Goal: Contribute content

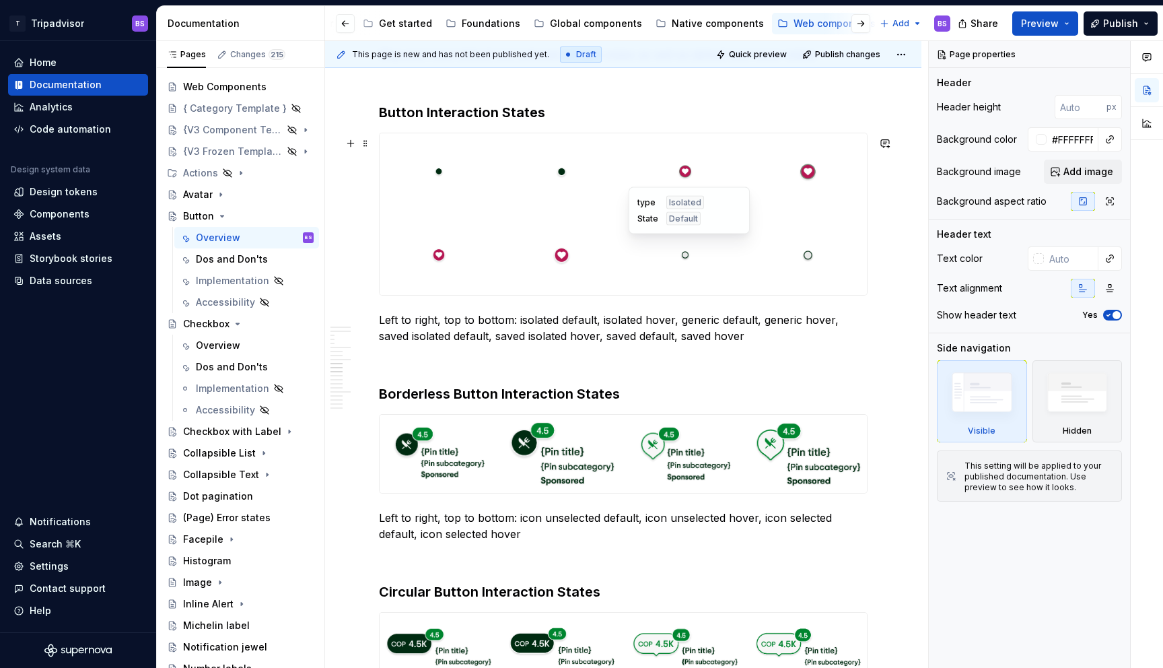
scroll to position [2582, 0]
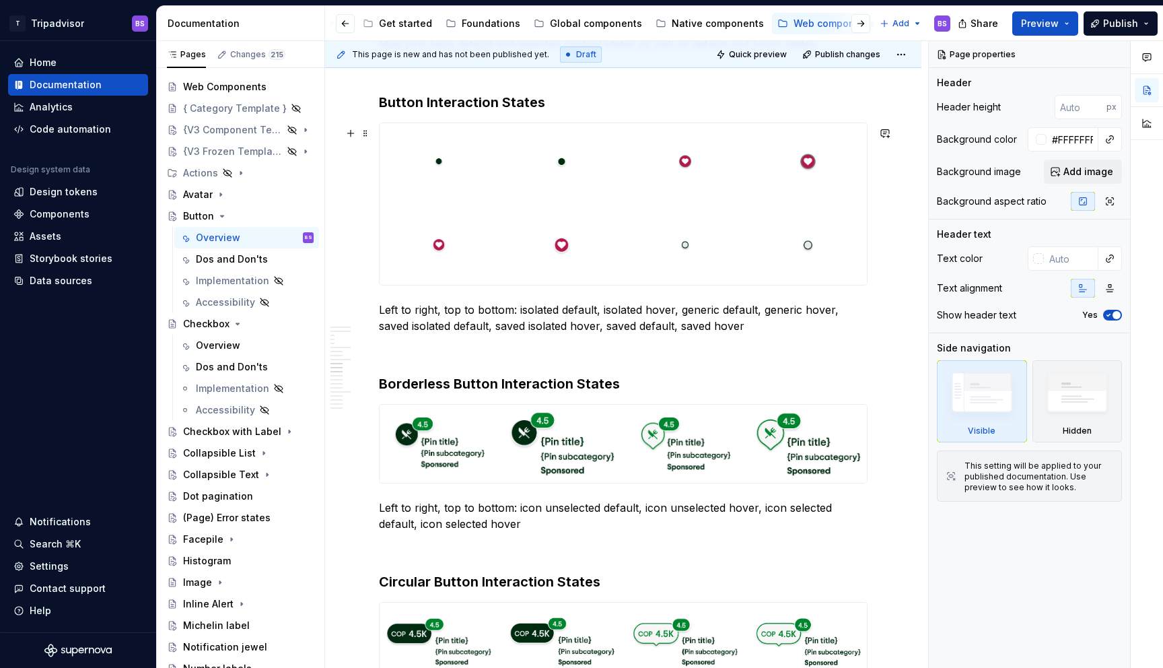
type textarea "*"
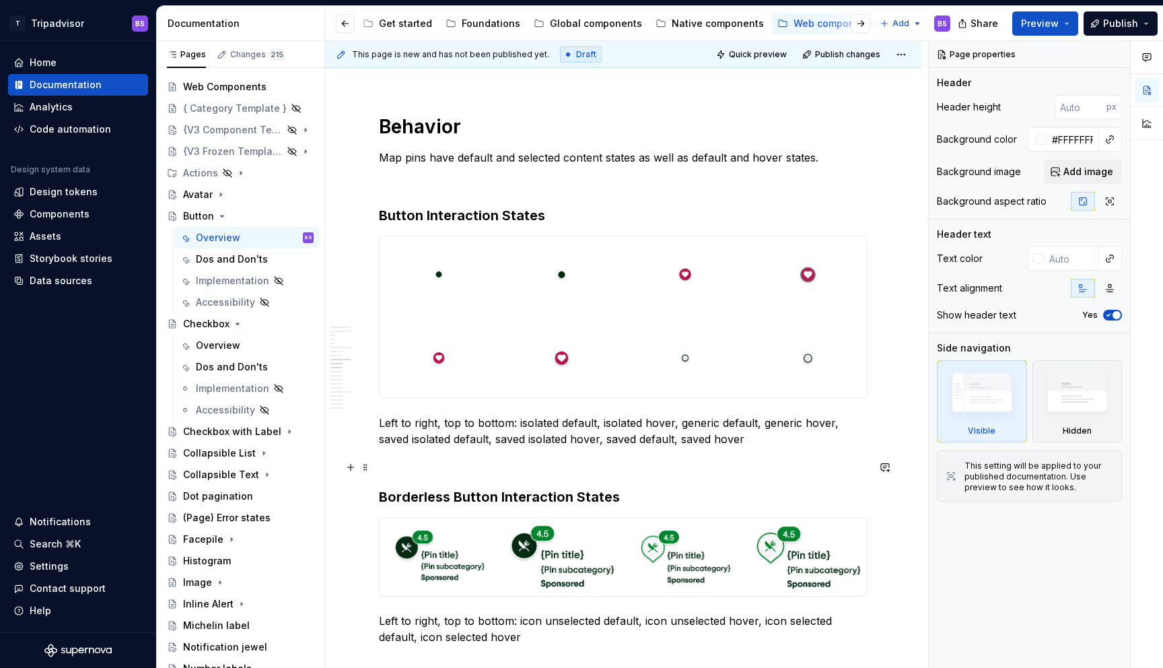
scroll to position [2474, 0]
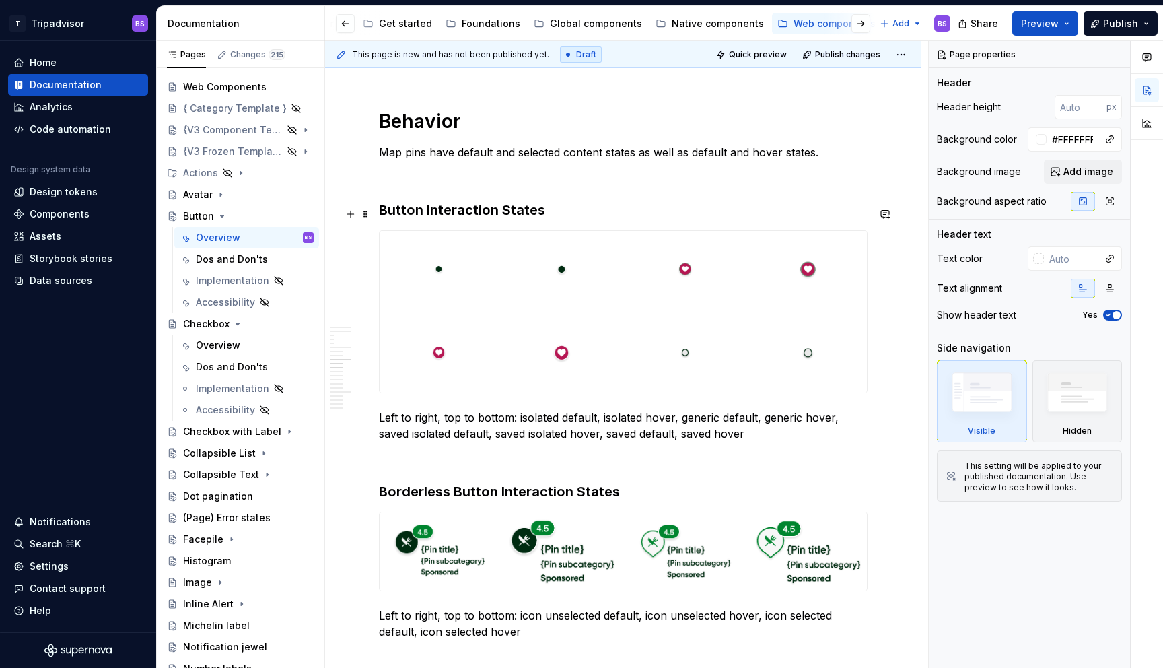
click at [508, 215] on h3 "Button Interaction States" at bounding box center [623, 210] width 489 height 19
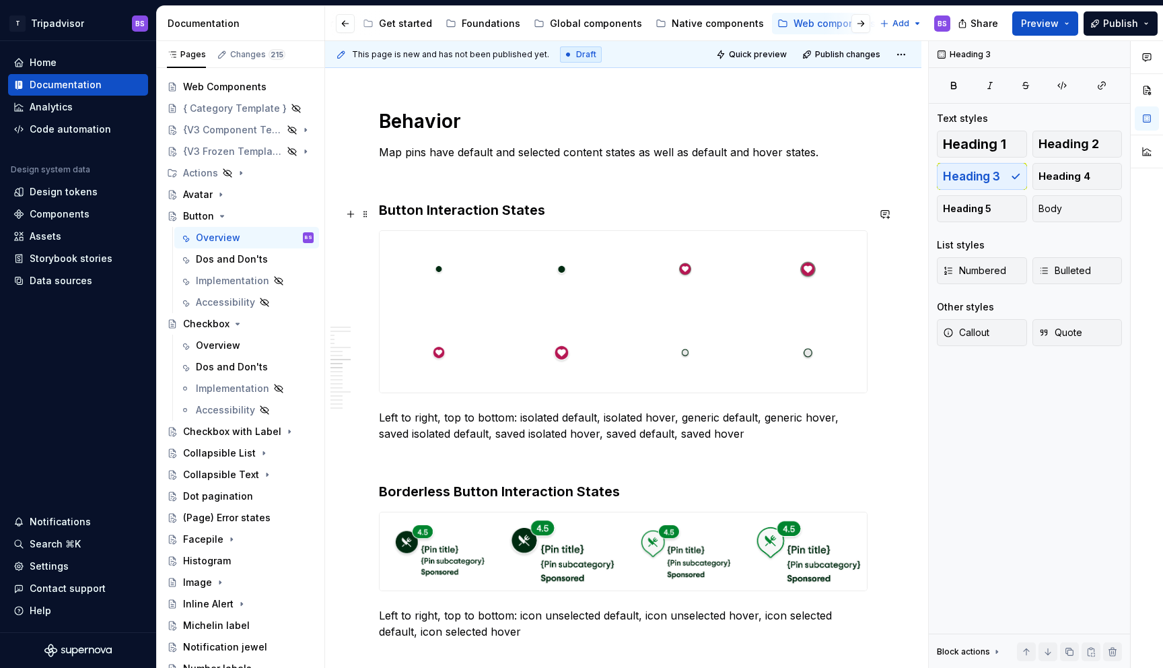
click at [510, 210] on h3 "Button Interaction States" at bounding box center [623, 210] width 489 height 19
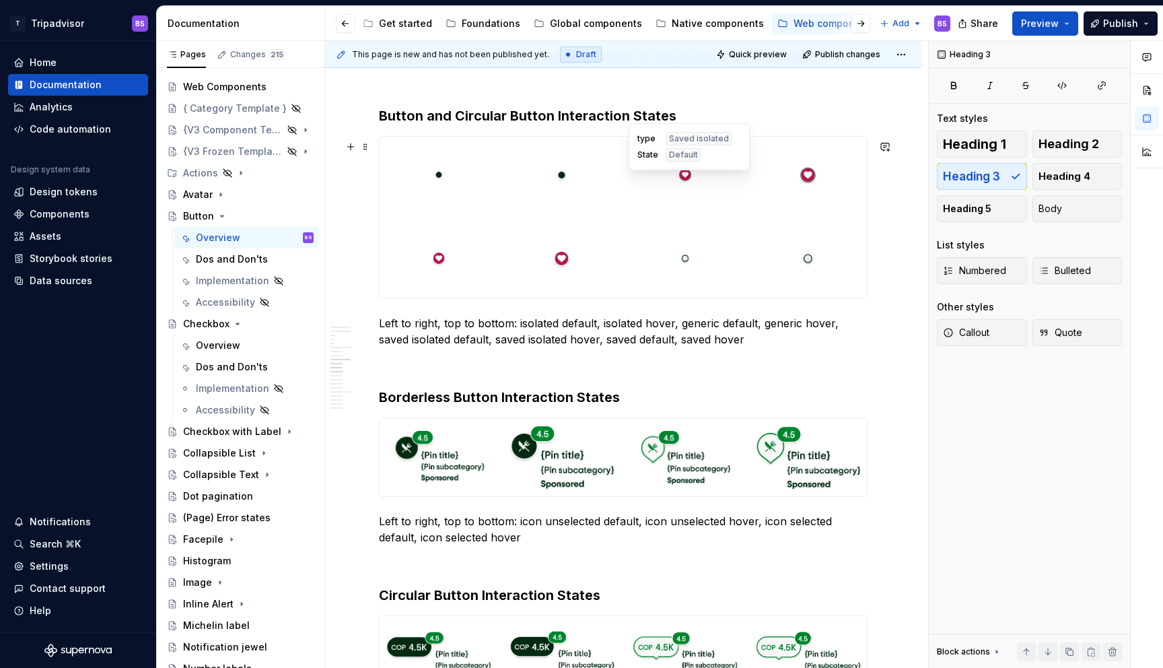
scroll to position [2551, 0]
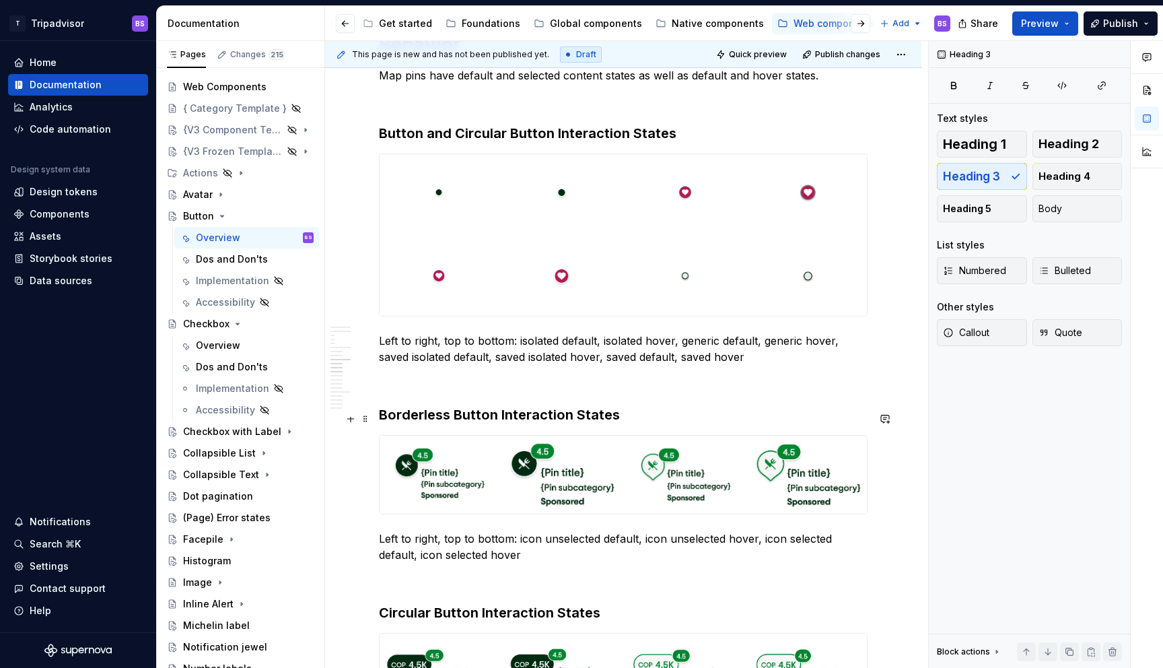
click at [525, 419] on h3 "Borderless Button Interaction States" at bounding box center [623, 414] width 489 height 19
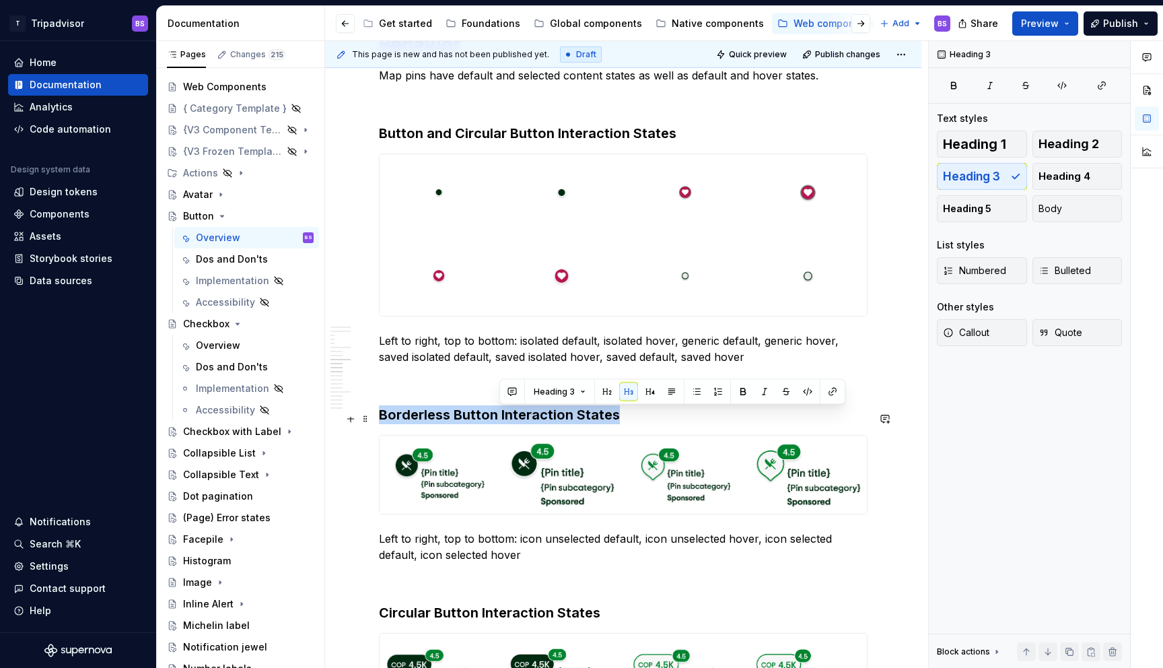
click at [525, 419] on h3 "Borderless Button Interaction States" at bounding box center [623, 414] width 489 height 19
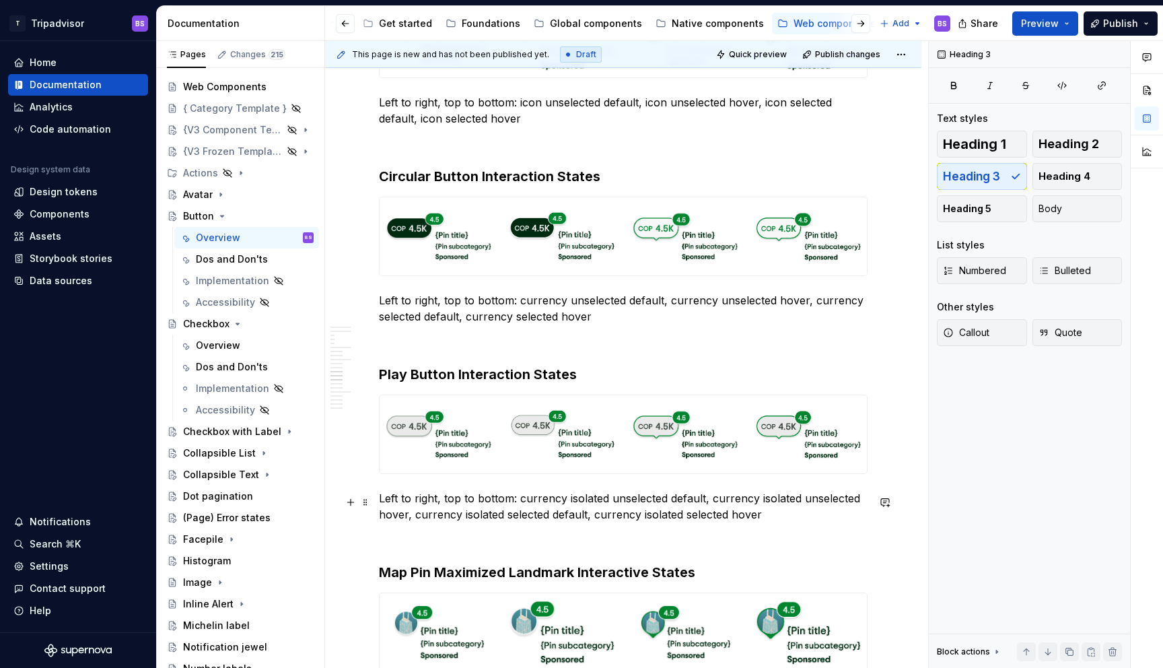
scroll to position [2986, 0]
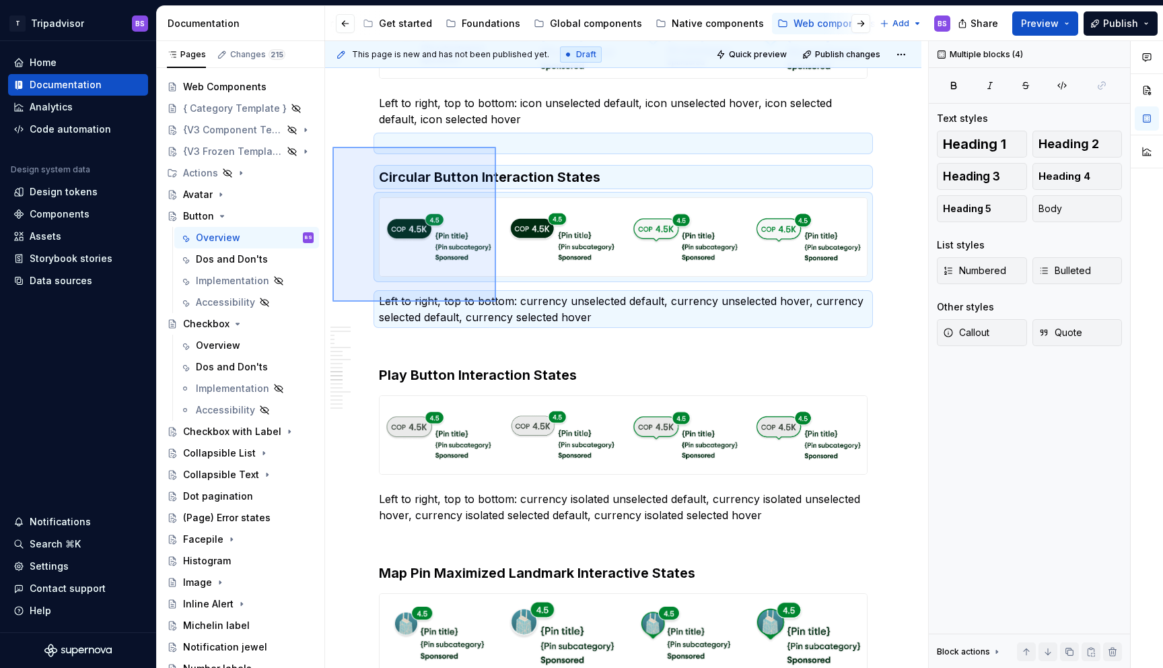
drag, startPoint x: 332, startPoint y: 147, endPoint x: 497, endPoint y: 313, distance: 234.2
click at [497, 313] on div "**********" at bounding box center [626, 354] width 603 height 627
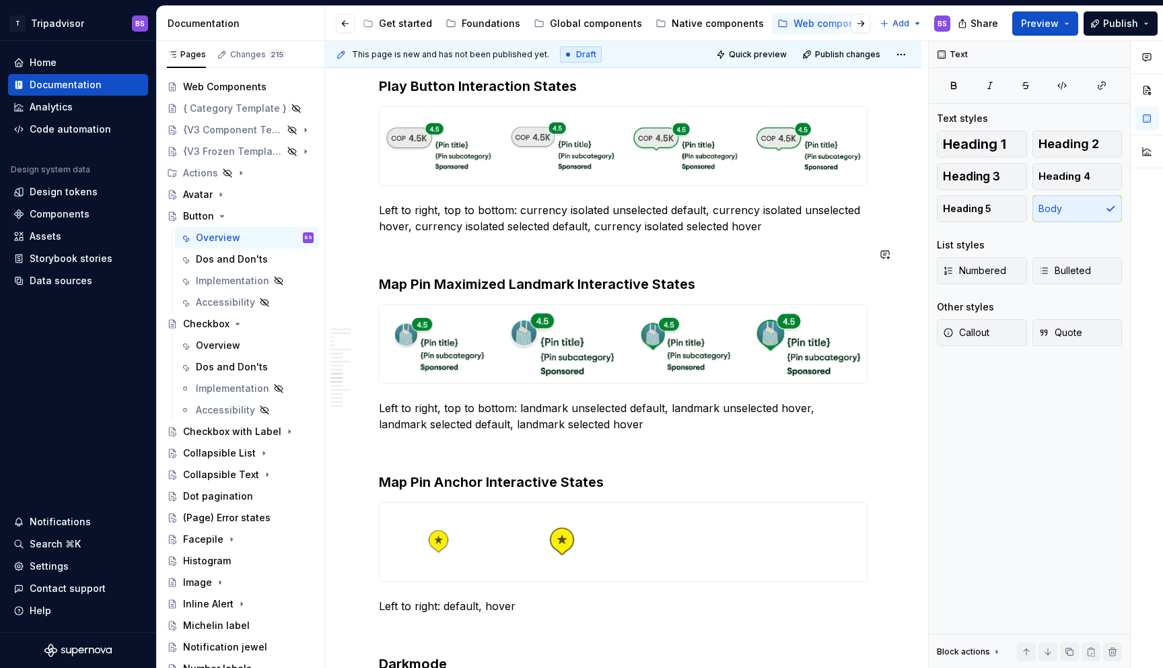
scroll to position [3147, 0]
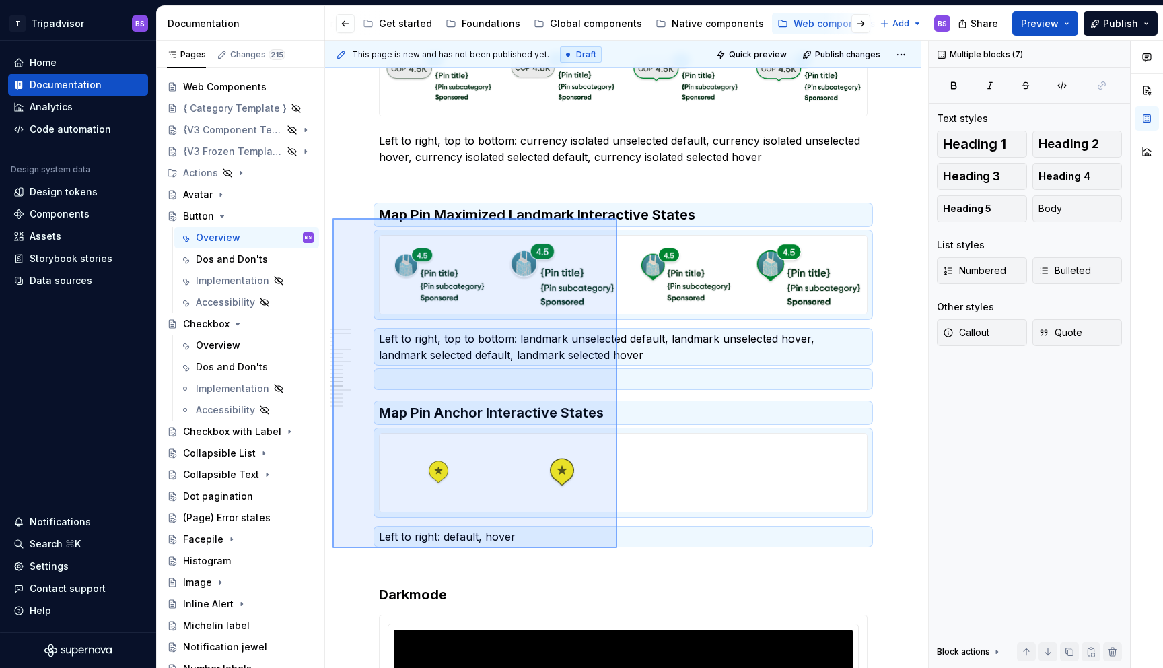
drag, startPoint x: 332, startPoint y: 218, endPoint x: 617, endPoint y: 548, distance: 435.7
click at [617, 548] on div "**********" at bounding box center [626, 354] width 603 height 627
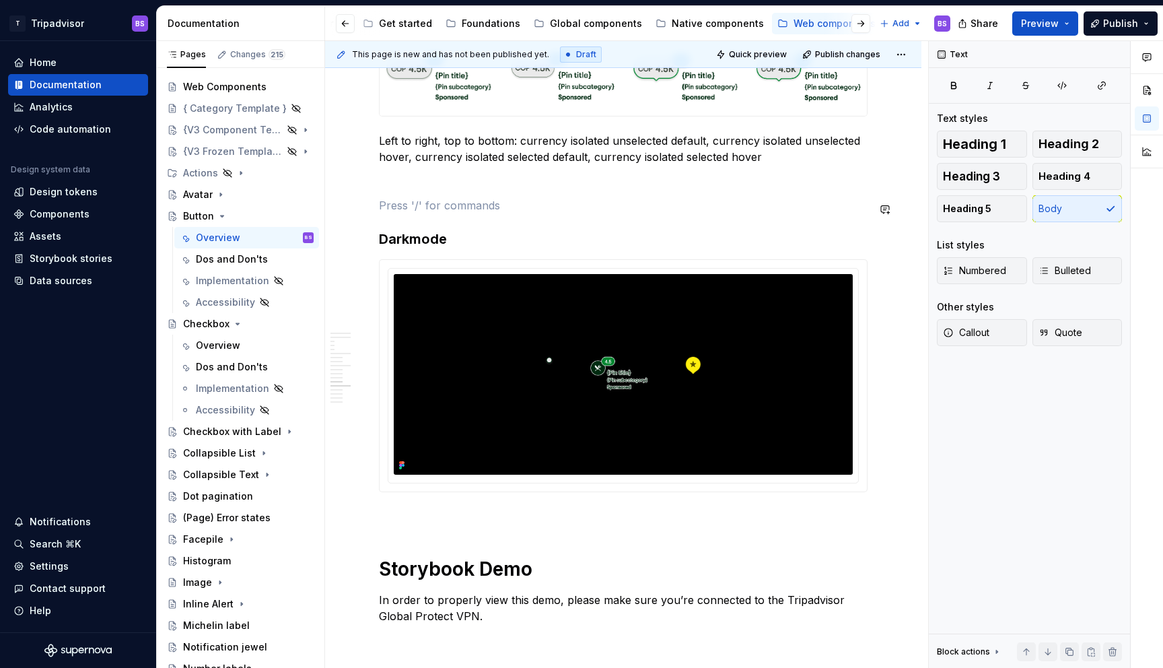
click at [425, 188] on p at bounding box center [623, 181] width 489 height 16
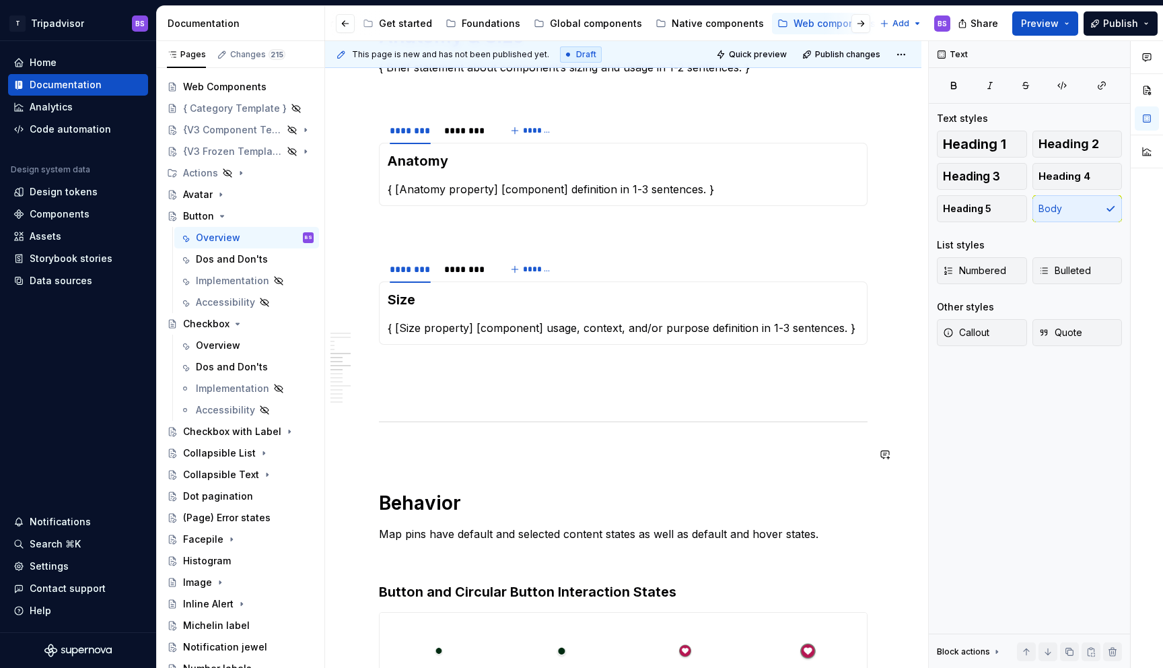
scroll to position [2090, 0]
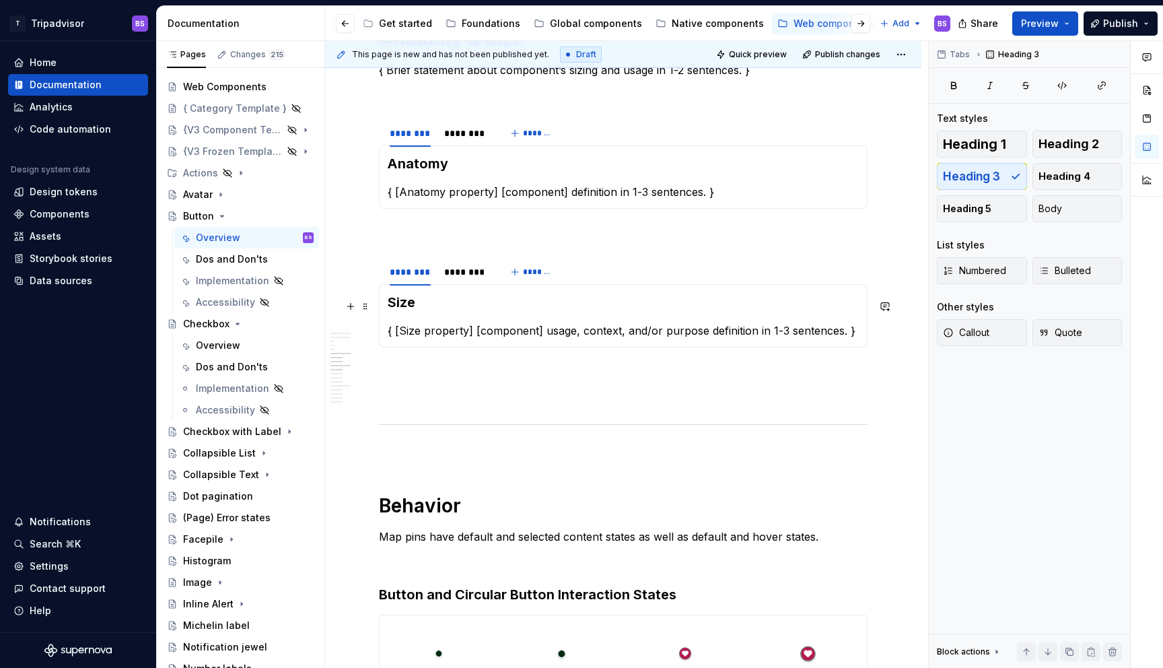
click at [407, 310] on h3 "Size" at bounding box center [623, 302] width 471 height 19
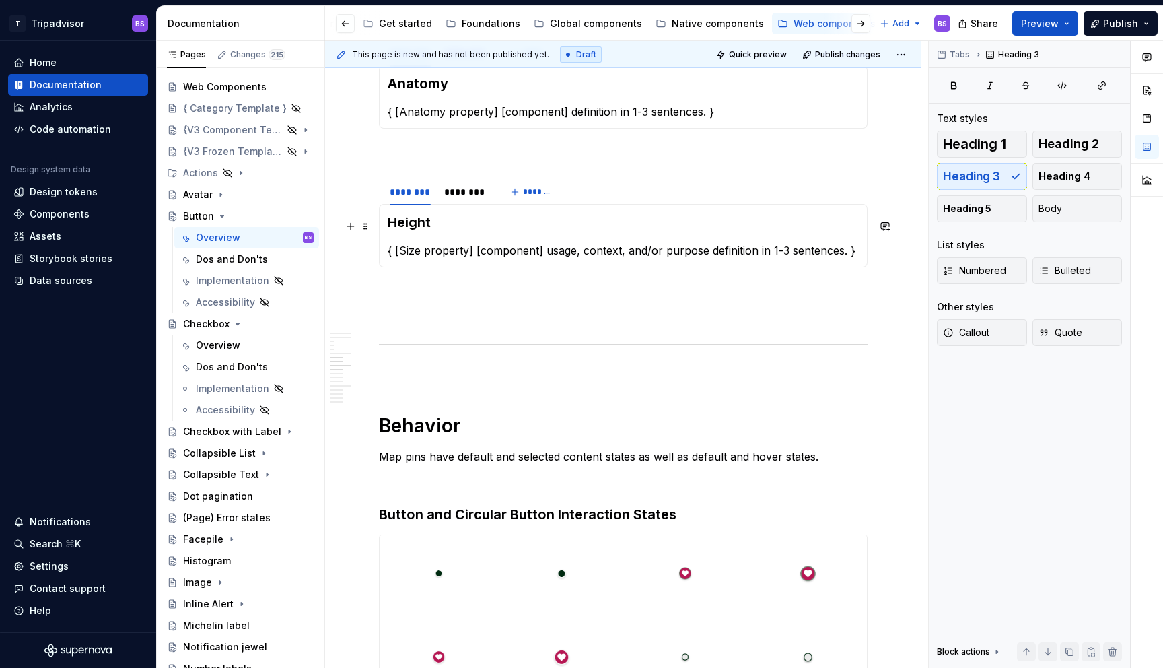
scroll to position [2185, 0]
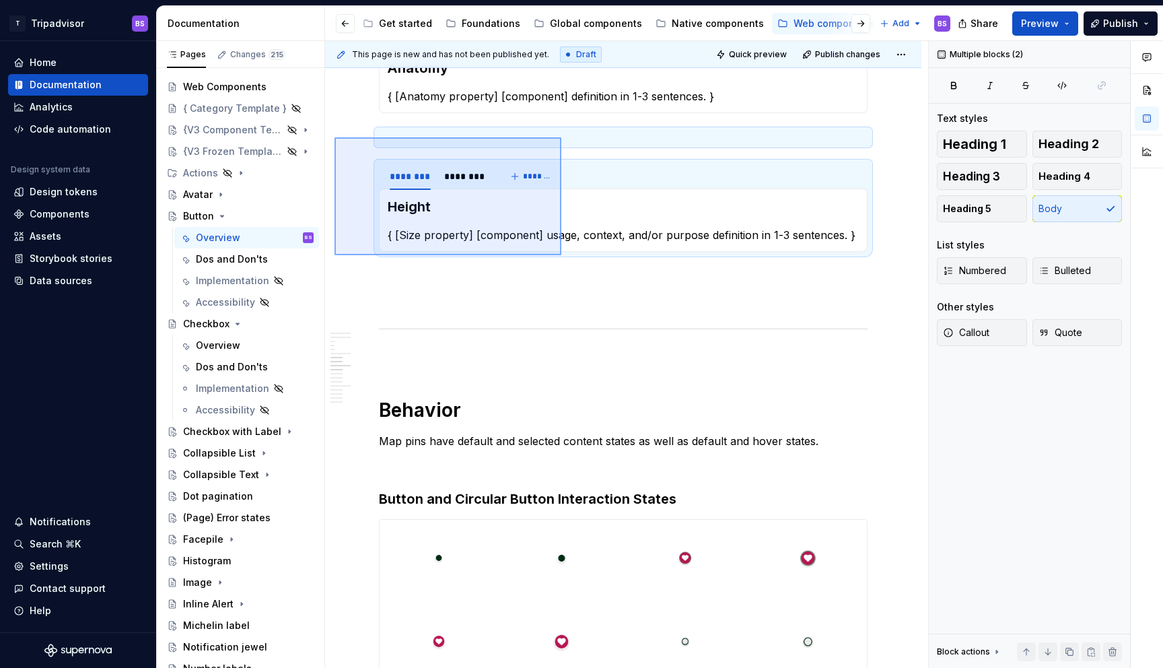
drag, startPoint x: 335, startPoint y: 137, endPoint x: 561, endPoint y: 256, distance: 255.9
click at [561, 256] on div "**********" at bounding box center [626, 354] width 603 height 627
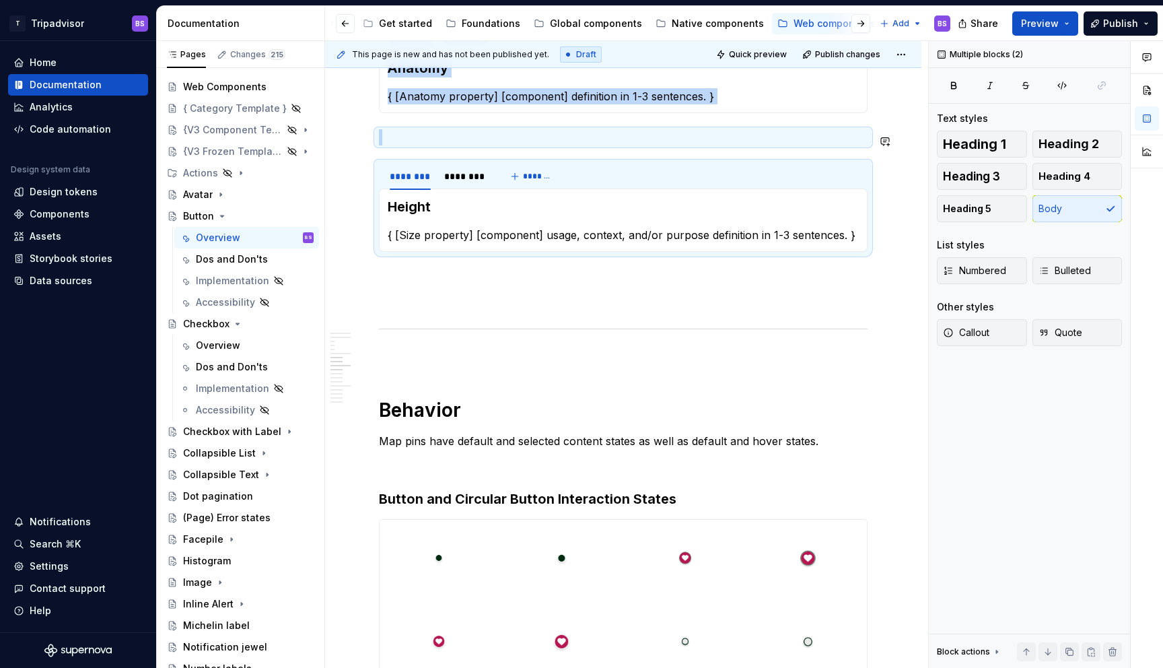
copy div "******** ******** ******* Anatomy { [Anatomy property] [component] definition i…"
click at [499, 282] on p at bounding box center [623, 276] width 489 height 16
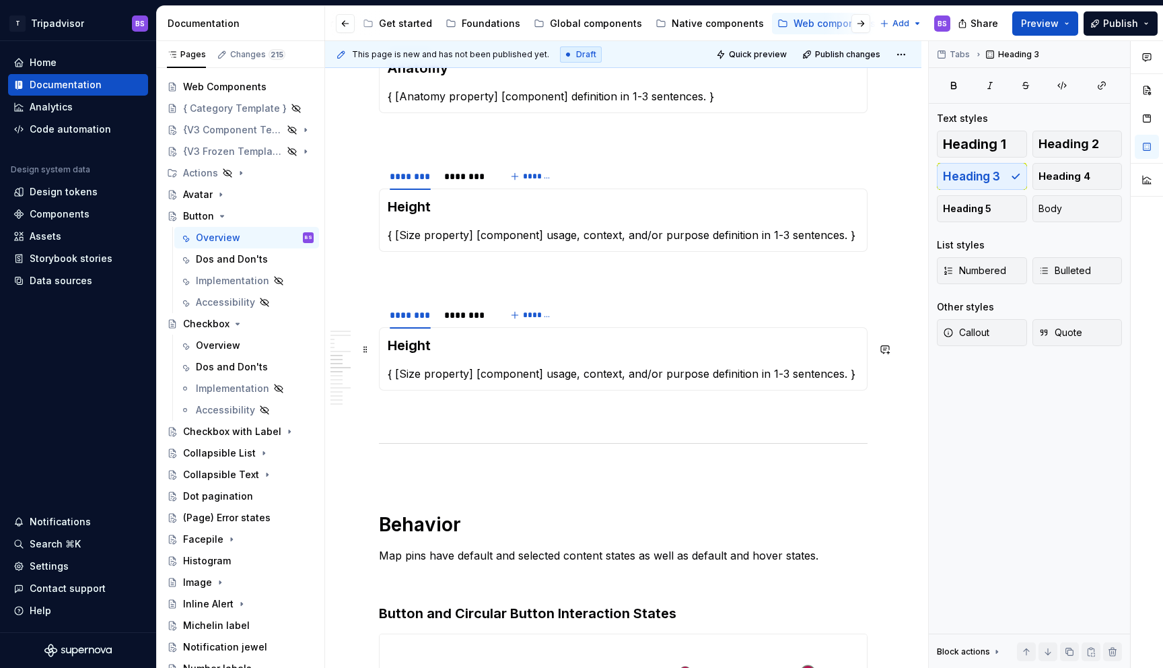
click at [442, 348] on h3 "Height" at bounding box center [623, 345] width 471 height 19
click at [452, 216] on h3 "Height" at bounding box center [623, 206] width 471 height 19
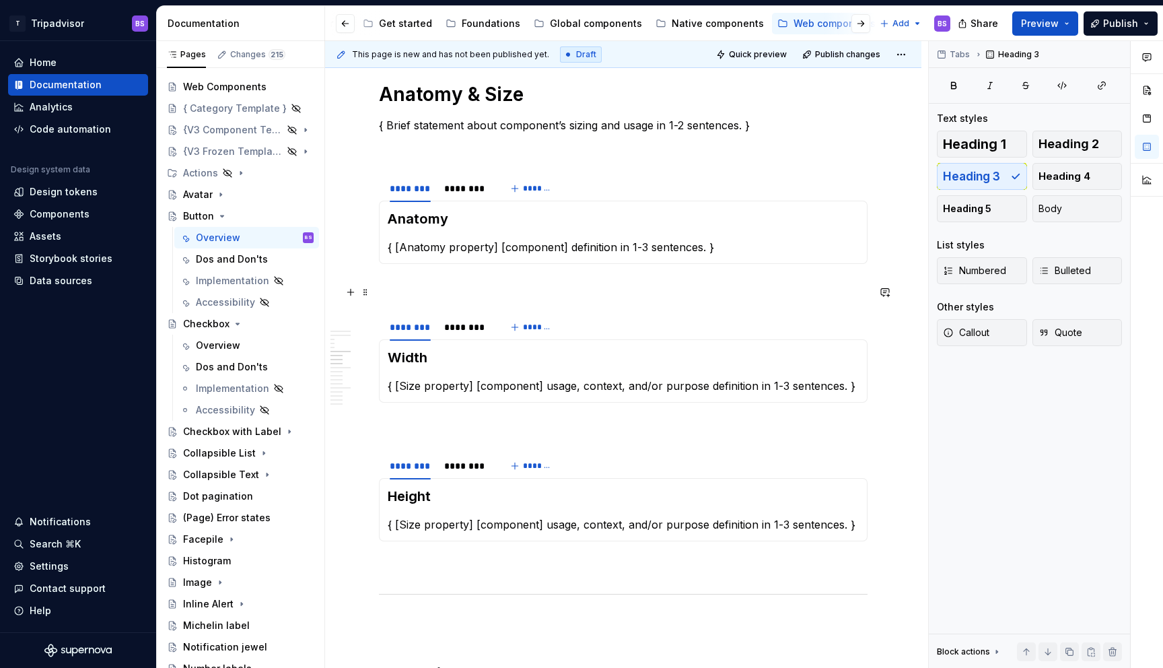
scroll to position [2040, 0]
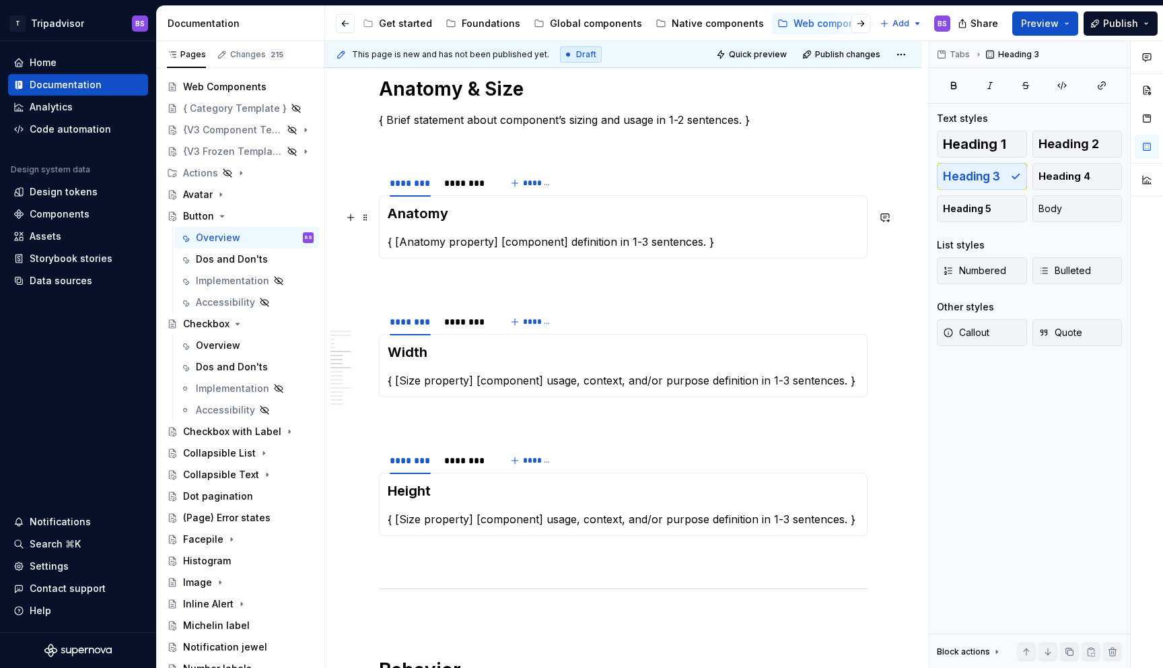
click at [425, 219] on h3 "Anatomy" at bounding box center [623, 213] width 471 height 19
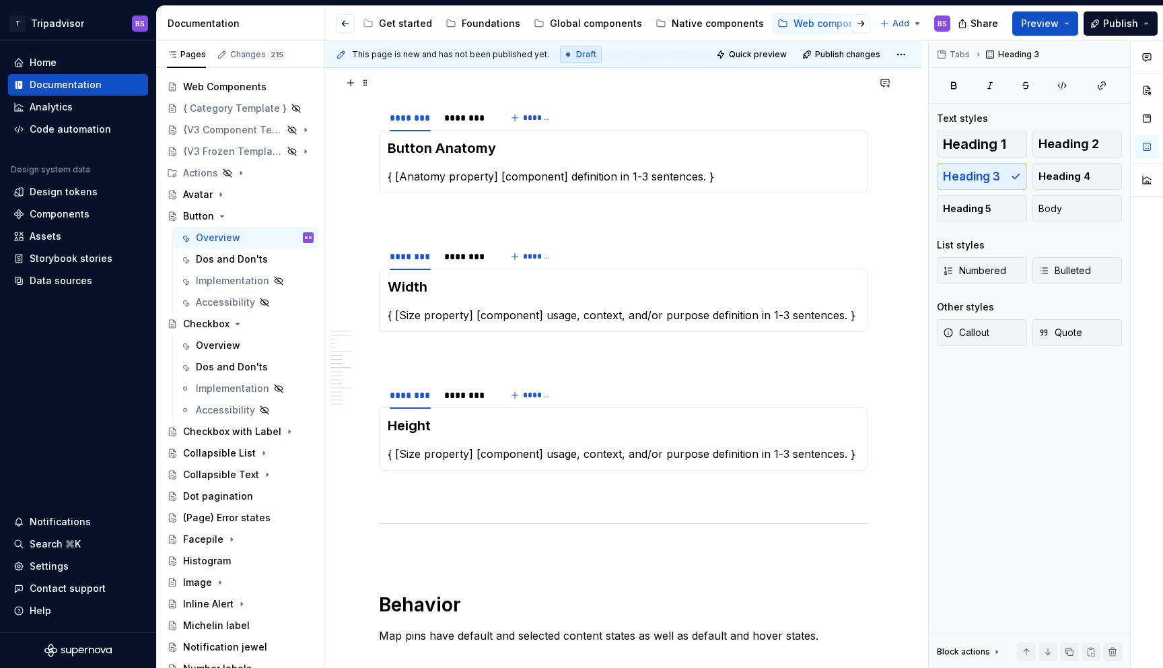
scroll to position [2103, 0]
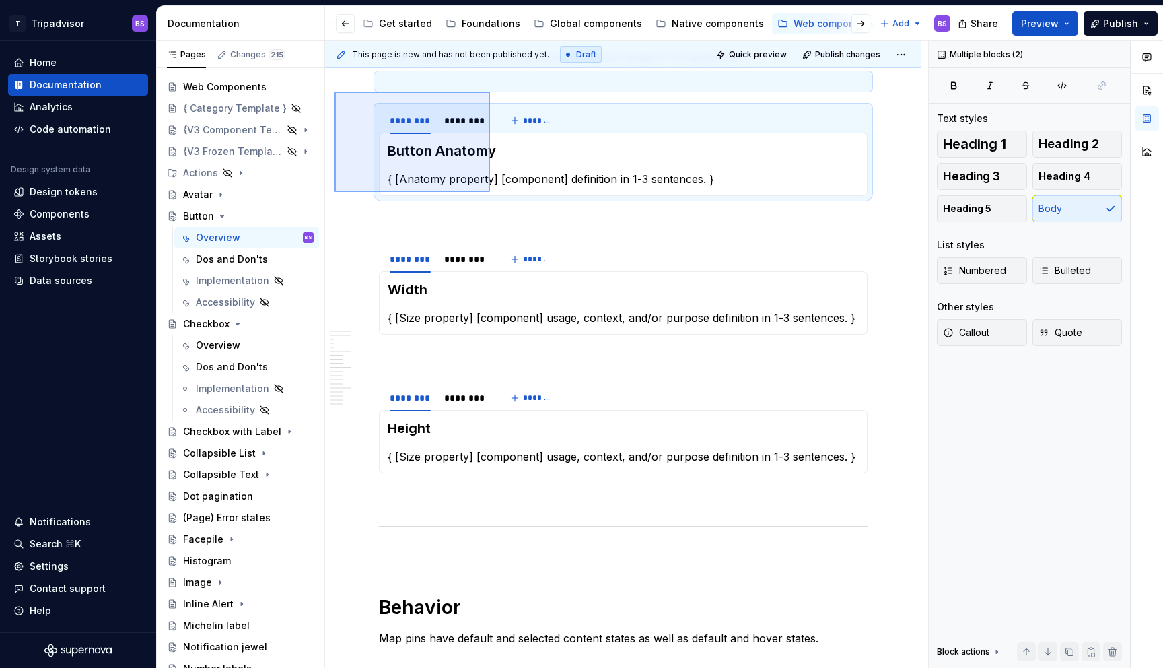
drag, startPoint x: 335, startPoint y: 89, endPoint x: 490, endPoint y: 192, distance: 186.5
click at [490, 192] on div "**********" at bounding box center [626, 354] width 603 height 627
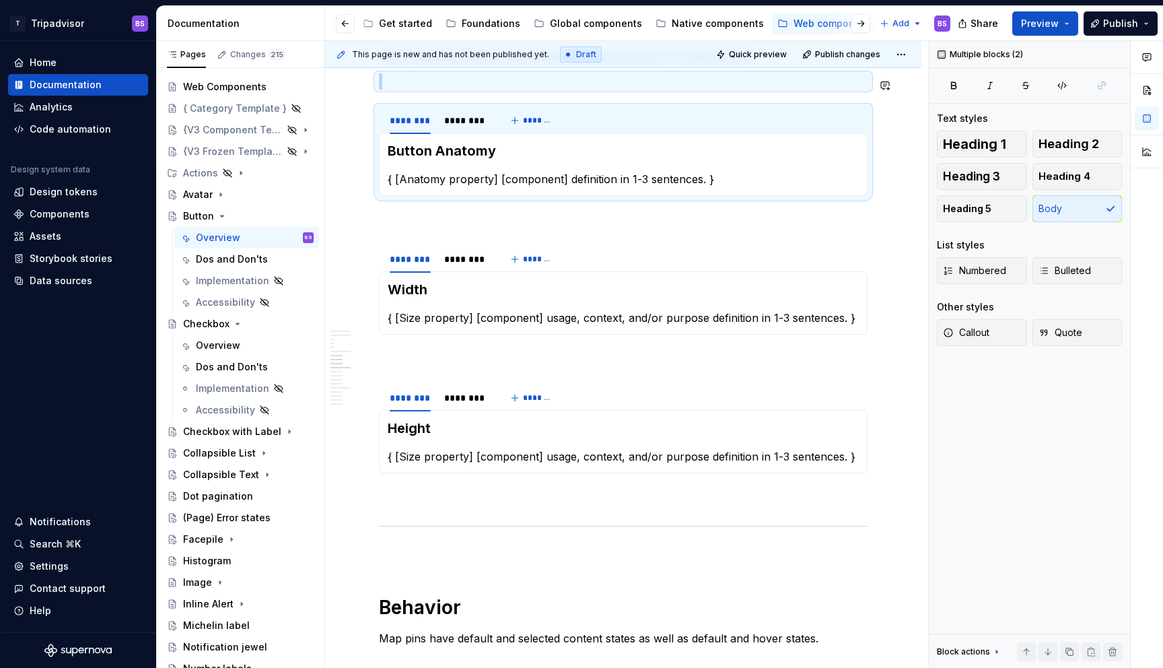
copy div "{ Brief statement about component’s sizing and usage in 1-2 sentences. }"
click at [440, 225] on p at bounding box center [623, 220] width 489 height 16
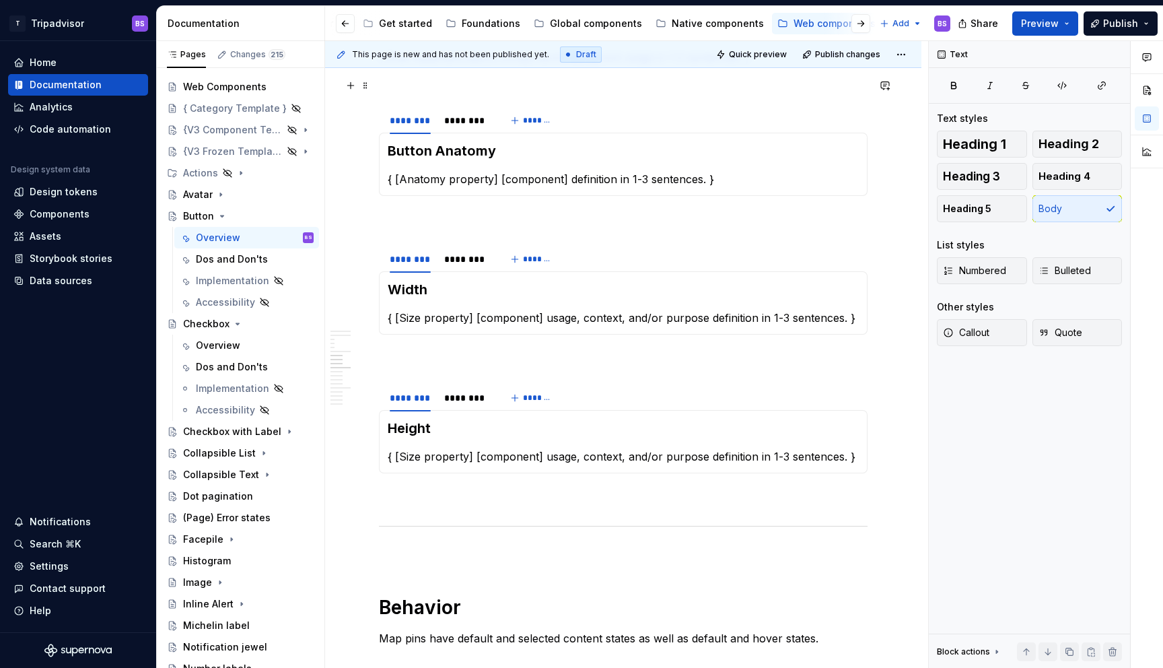
scroll to position [2101, 0]
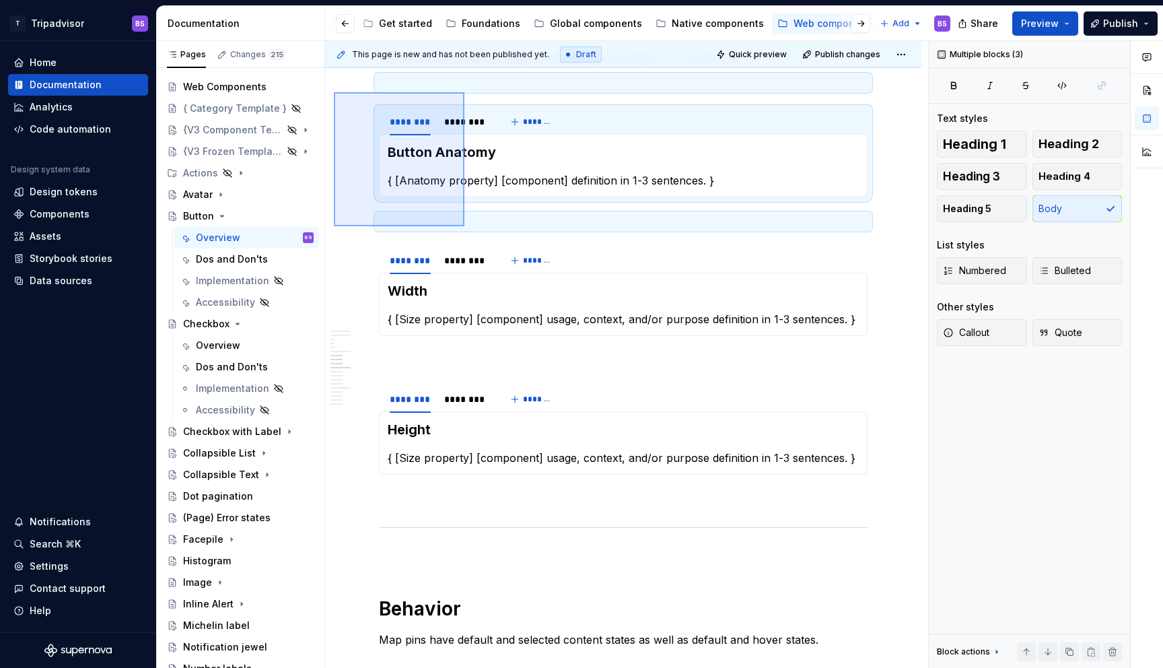
drag, startPoint x: 334, startPoint y: 91, endPoint x: 464, endPoint y: 226, distance: 188.0
click at [464, 226] on div "**********" at bounding box center [626, 354] width 603 height 627
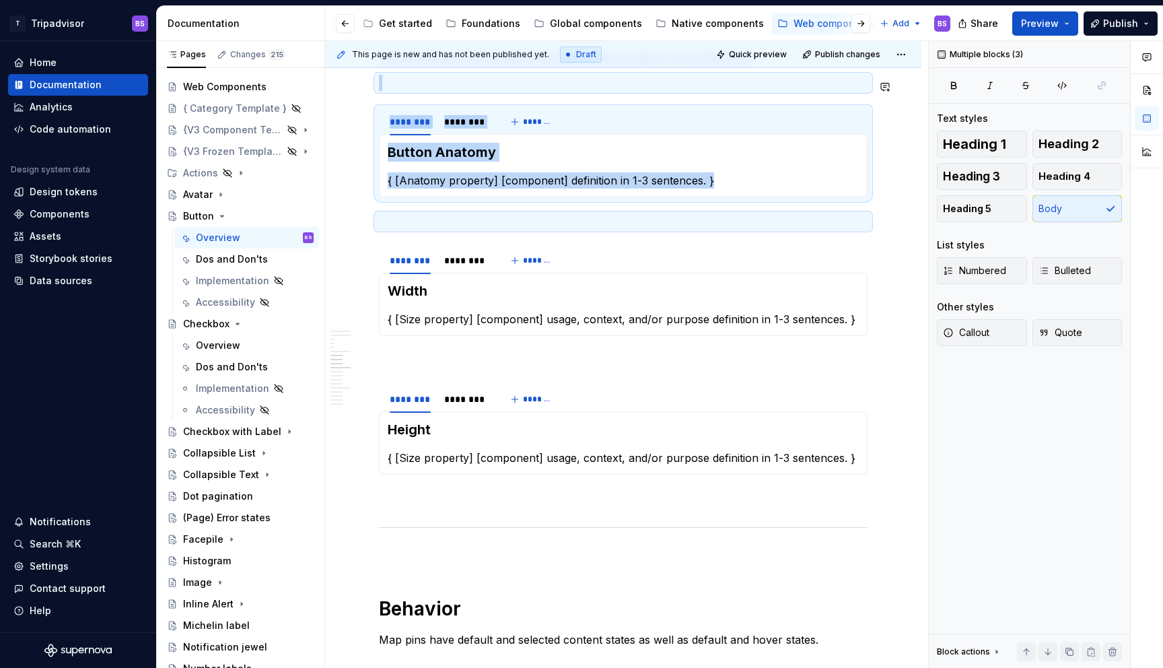
copy div "{ Brief statement about component’s sizing and usage in 1-2 sentences. } ******…"
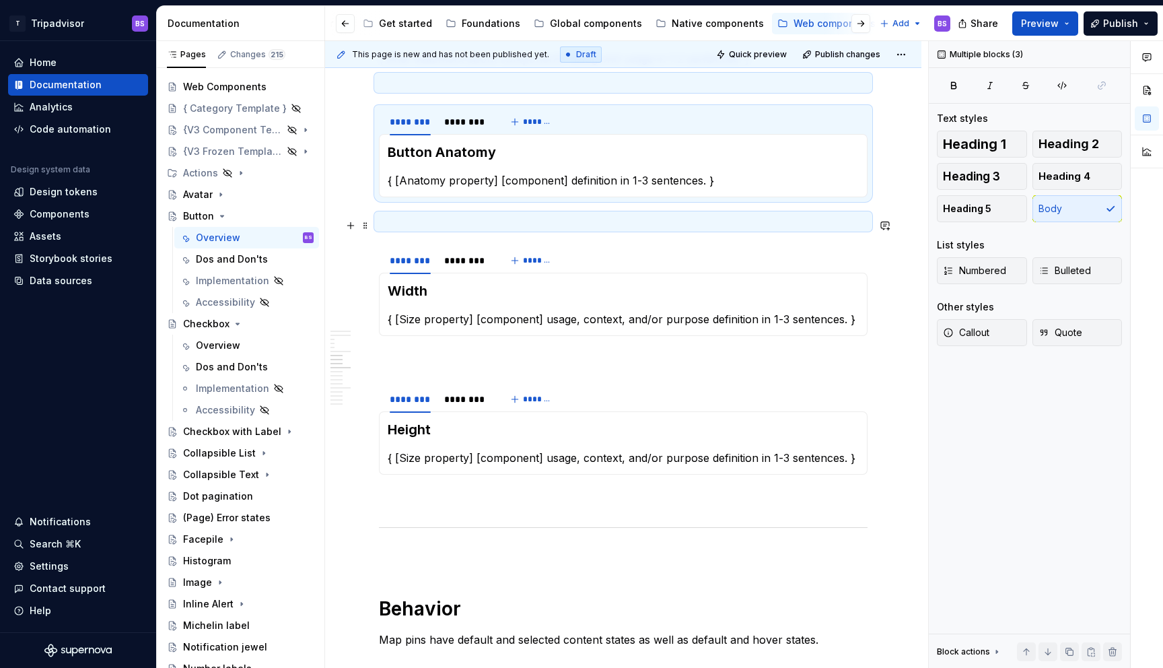
click at [460, 224] on p at bounding box center [623, 221] width 489 height 16
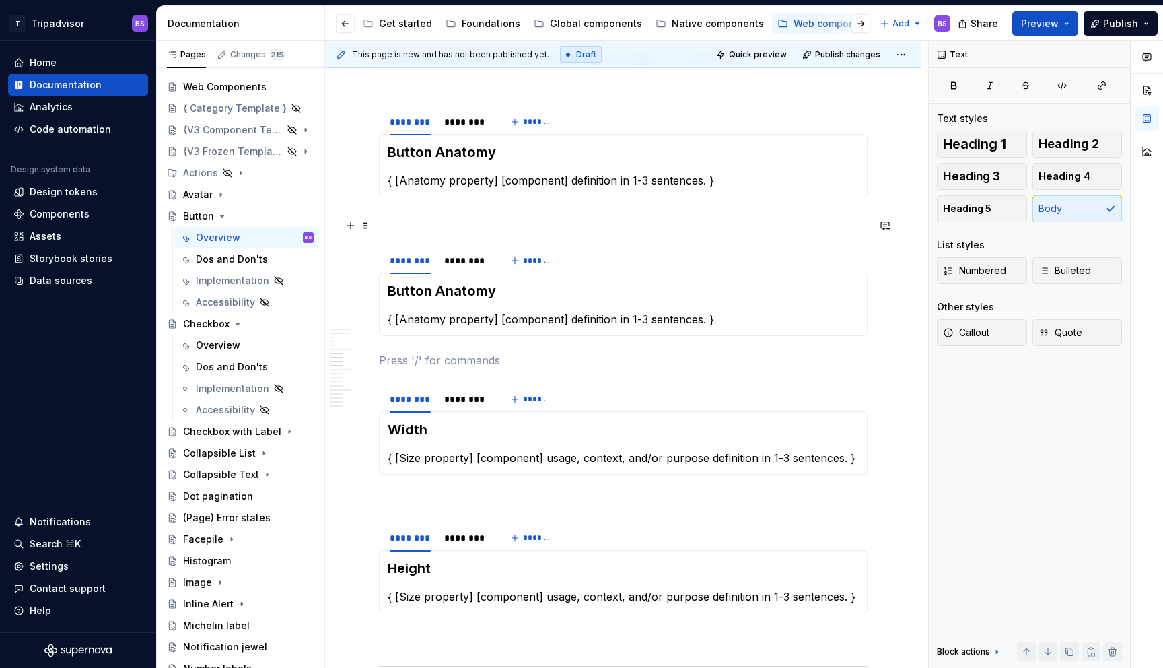
click at [363, 226] on span at bounding box center [365, 225] width 11 height 19
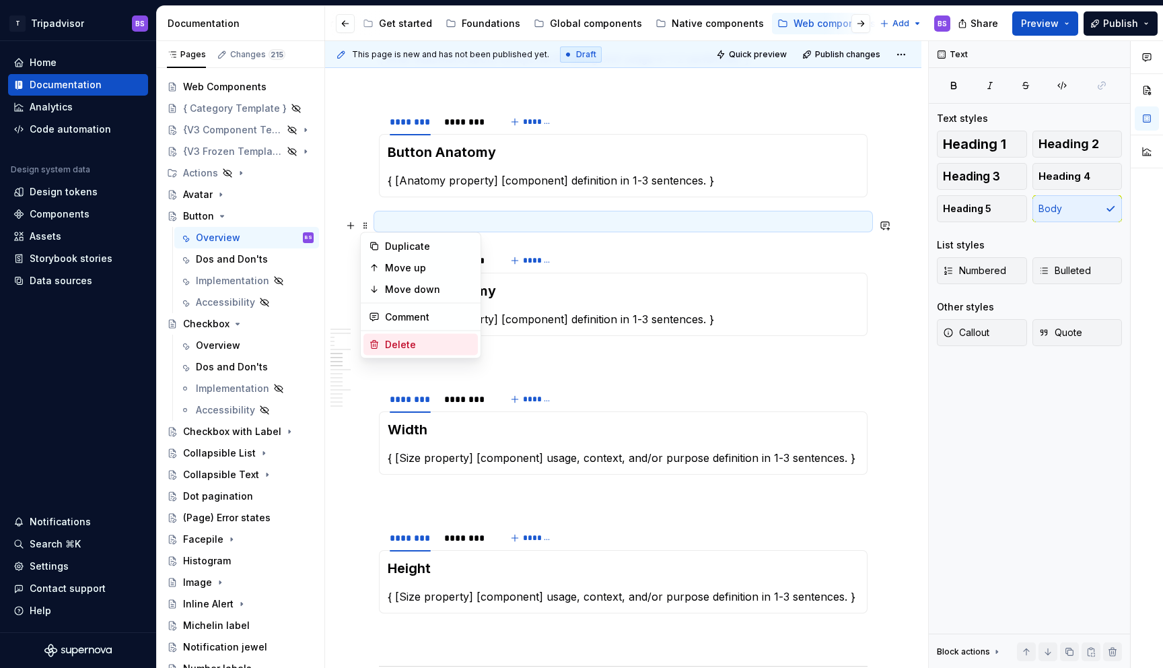
click at [420, 349] on div "Delete" at bounding box center [428, 344] width 87 height 13
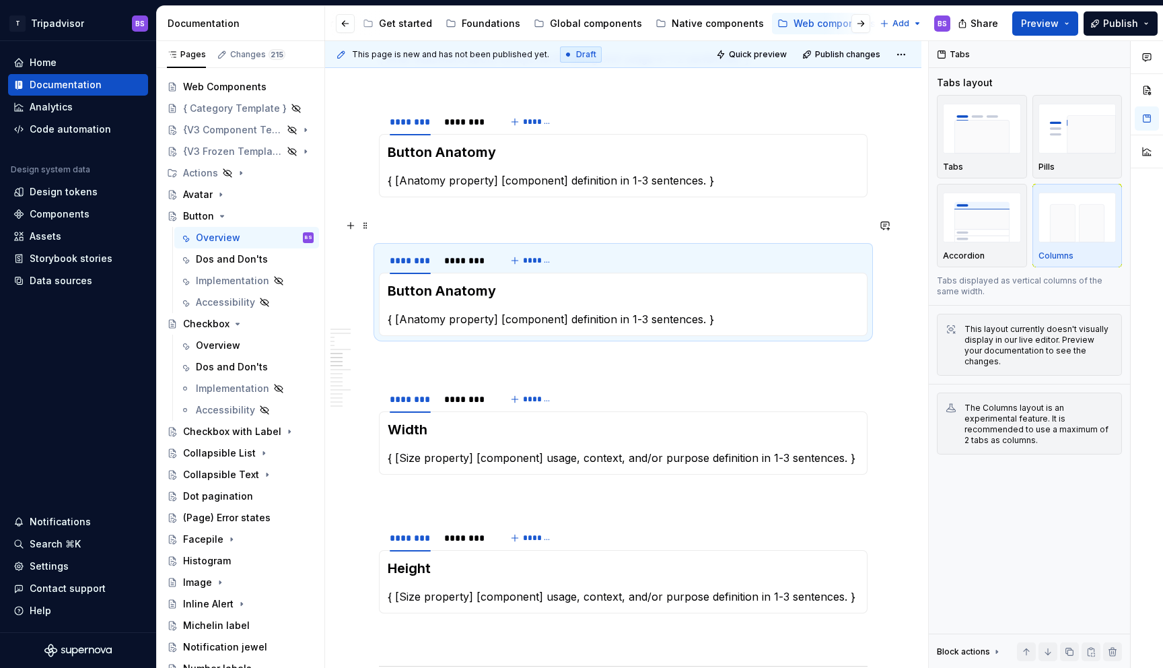
click at [429, 223] on p at bounding box center [623, 221] width 489 height 16
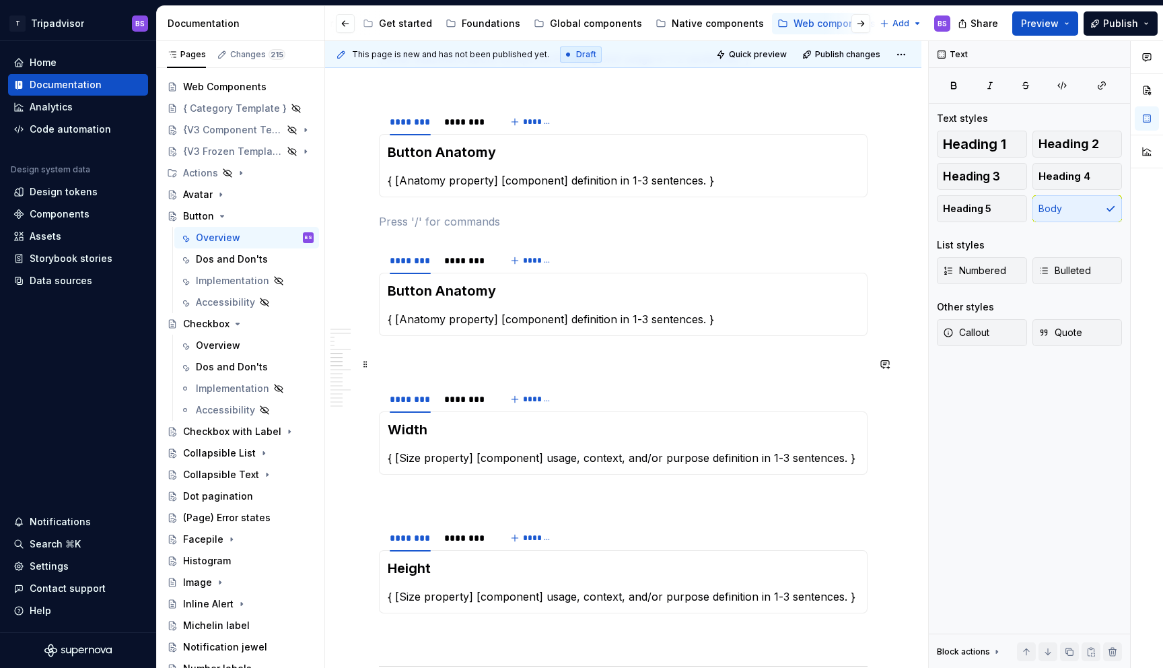
click at [445, 358] on p at bounding box center [623, 360] width 489 height 16
click at [456, 296] on h3 "Button Anatomy" at bounding box center [623, 290] width 471 height 19
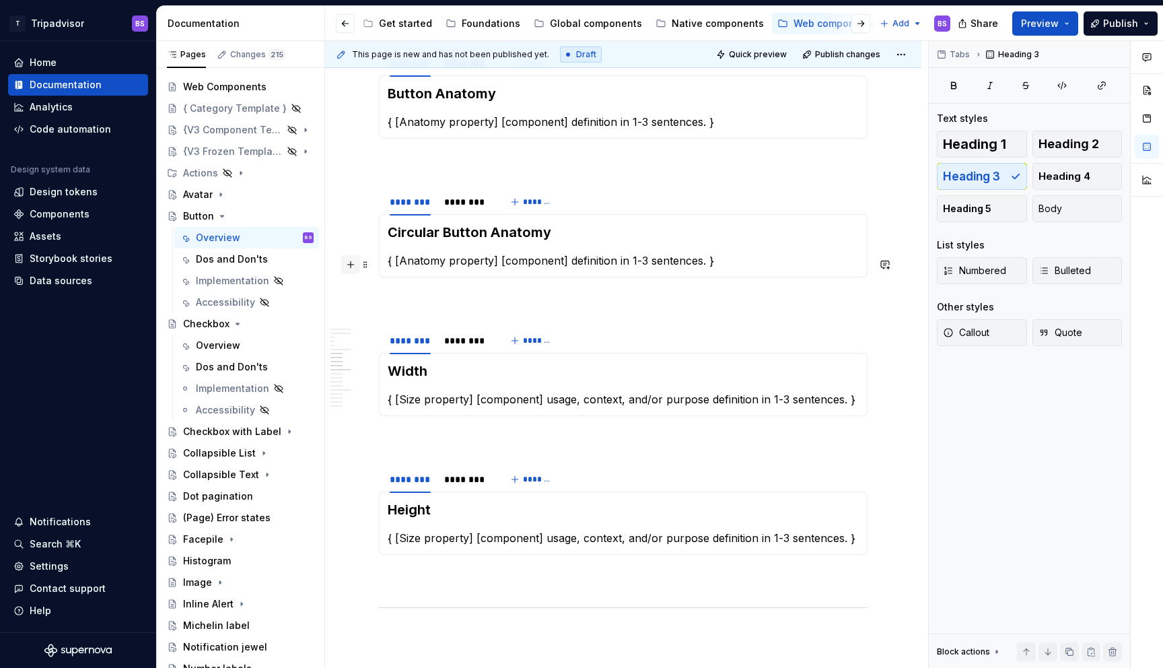
scroll to position [2158, 0]
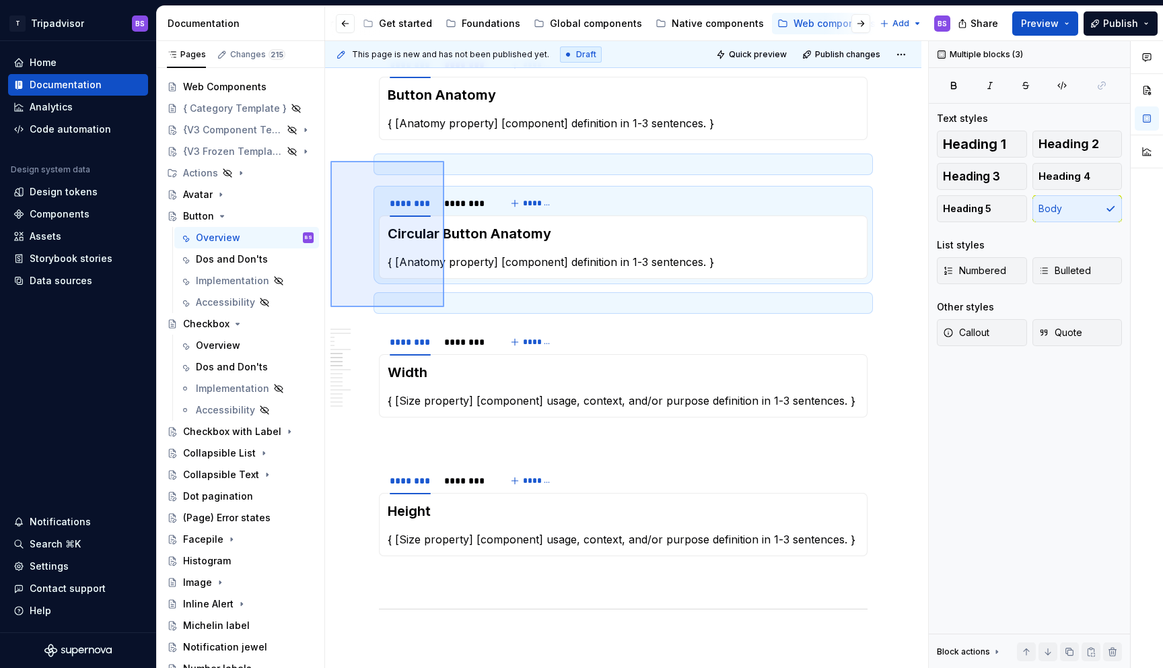
drag, startPoint x: 330, startPoint y: 161, endPoint x: 444, endPoint y: 307, distance: 185.1
click at [444, 307] on div "**********" at bounding box center [626, 354] width 603 height 627
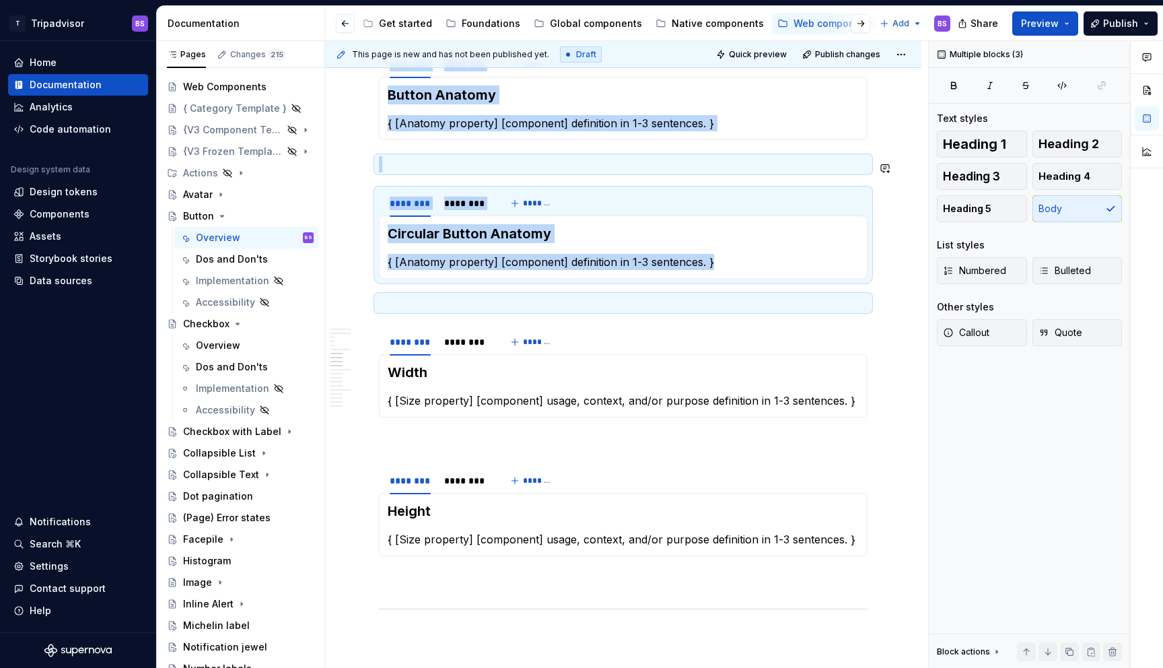
copy div "******** ******** ******* Button Anatomy { [Anatomy property] [component] defin…"
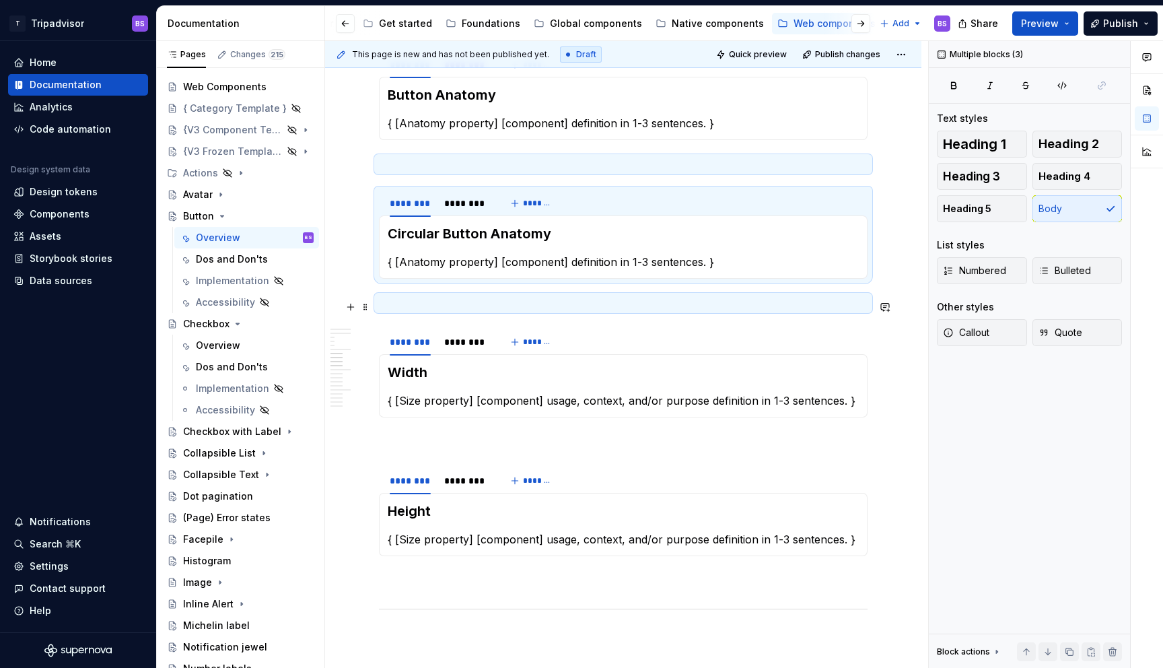
click at [440, 310] on p at bounding box center [623, 303] width 489 height 16
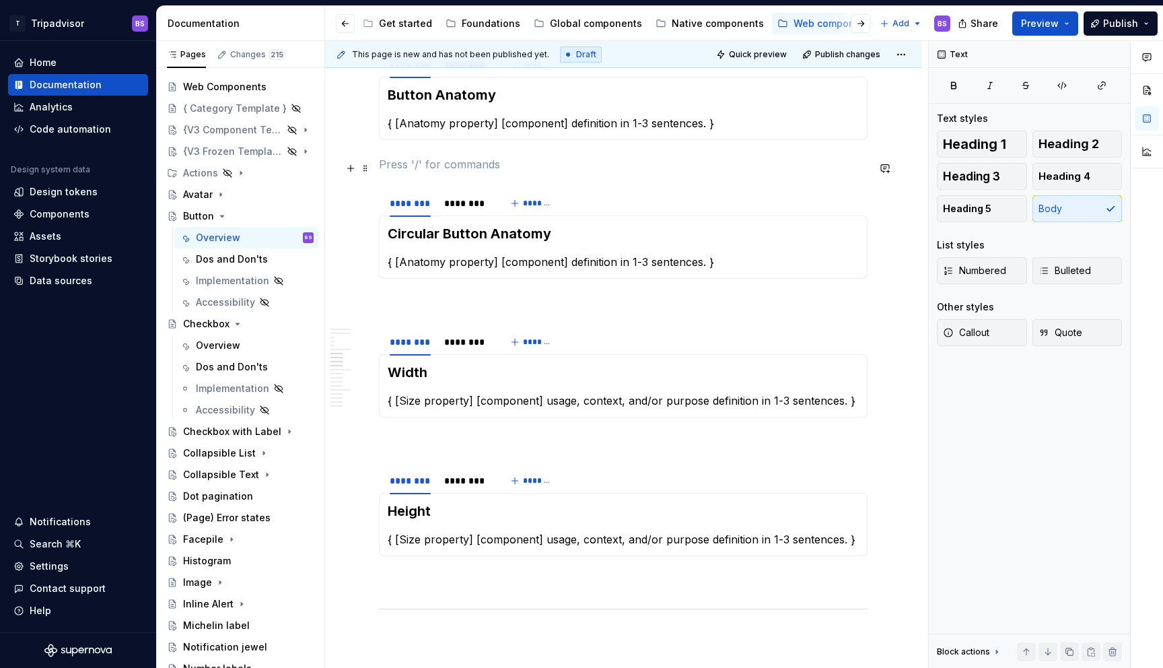
click at [437, 170] on p at bounding box center [623, 164] width 489 height 16
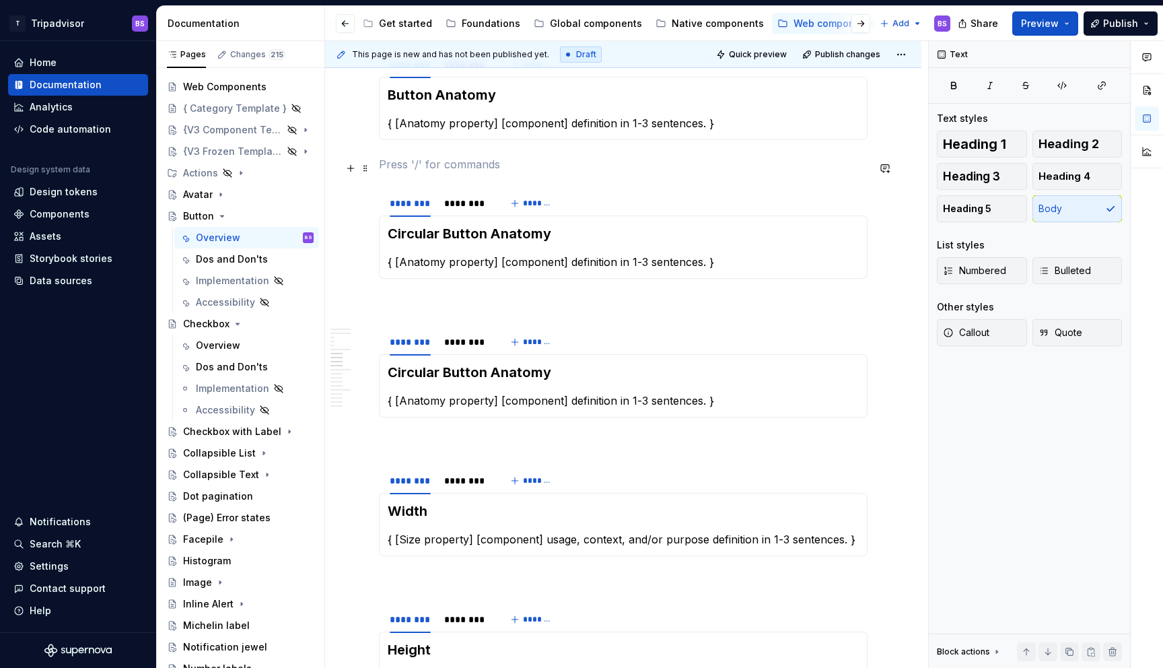
click at [419, 169] on p at bounding box center [623, 164] width 489 height 16
click at [366, 162] on span at bounding box center [365, 168] width 11 height 19
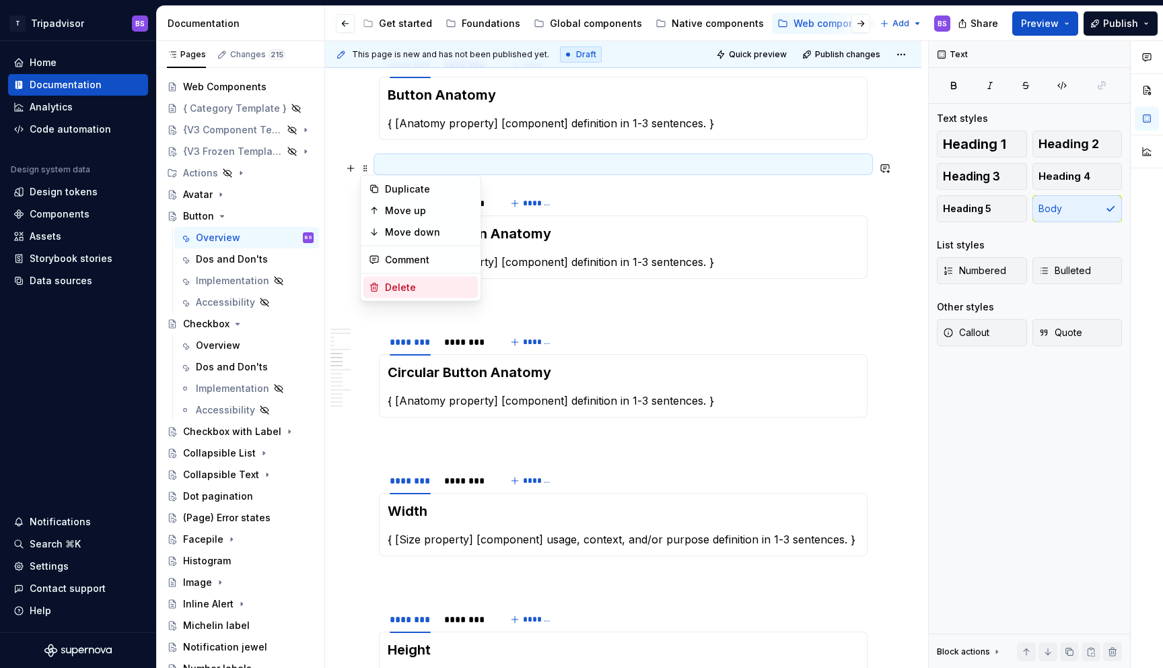
click at [396, 279] on div "Delete" at bounding box center [420, 288] width 114 height 22
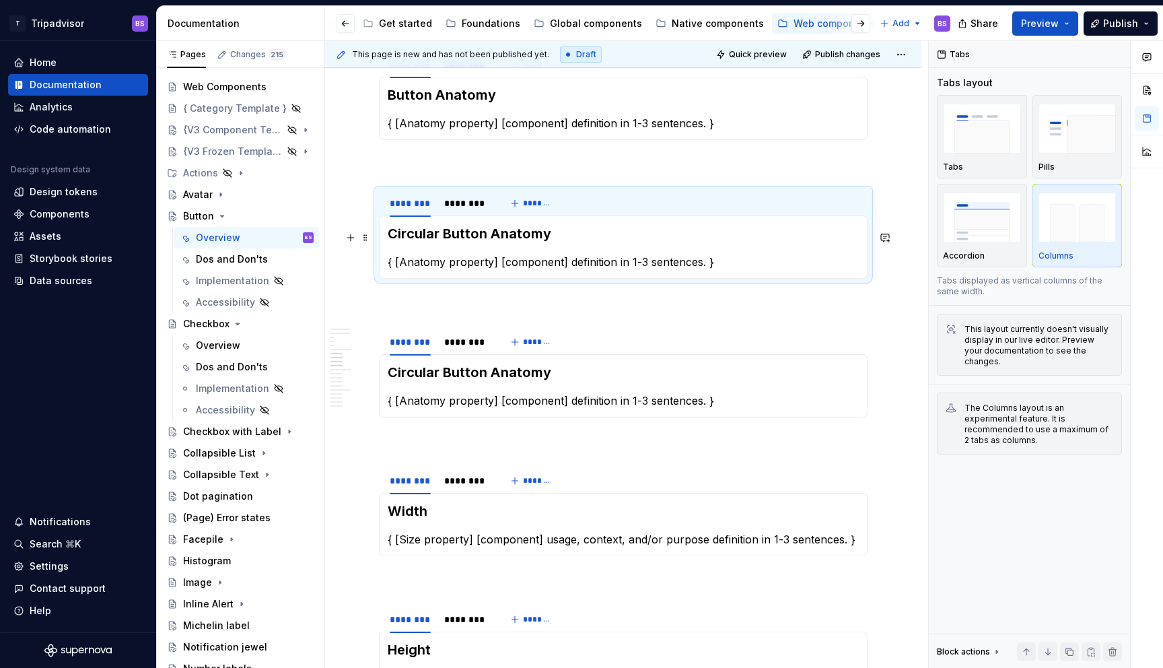
click at [410, 235] on h3 "Circular Button Anatomy" at bounding box center [623, 233] width 471 height 19
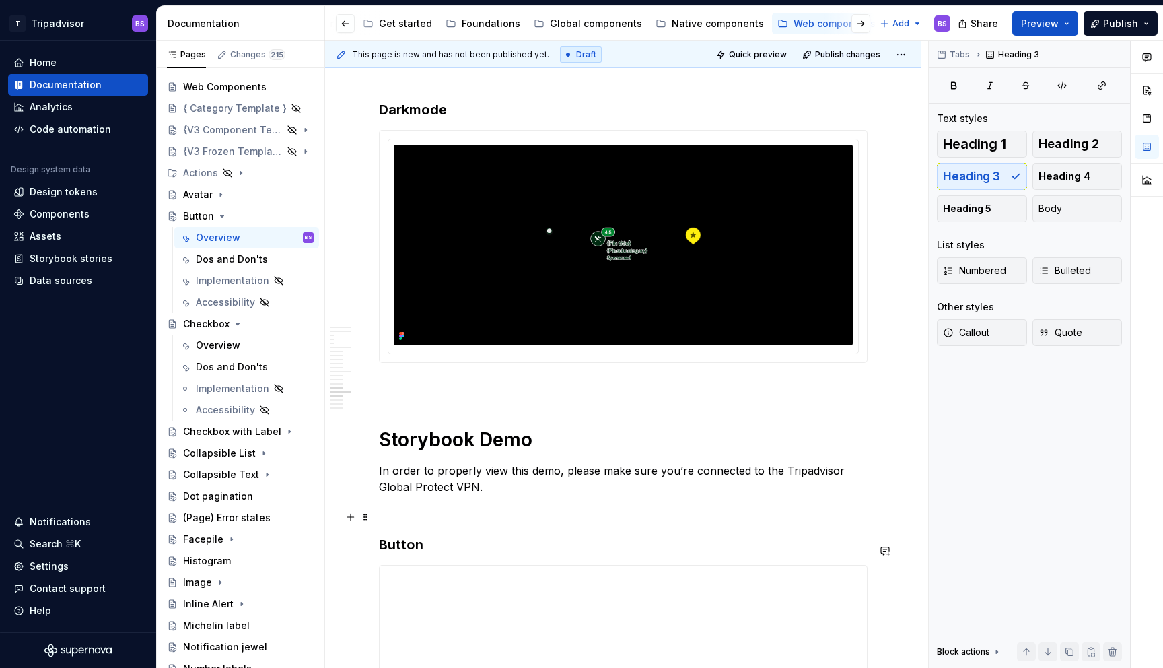
scroll to position [3550, 0]
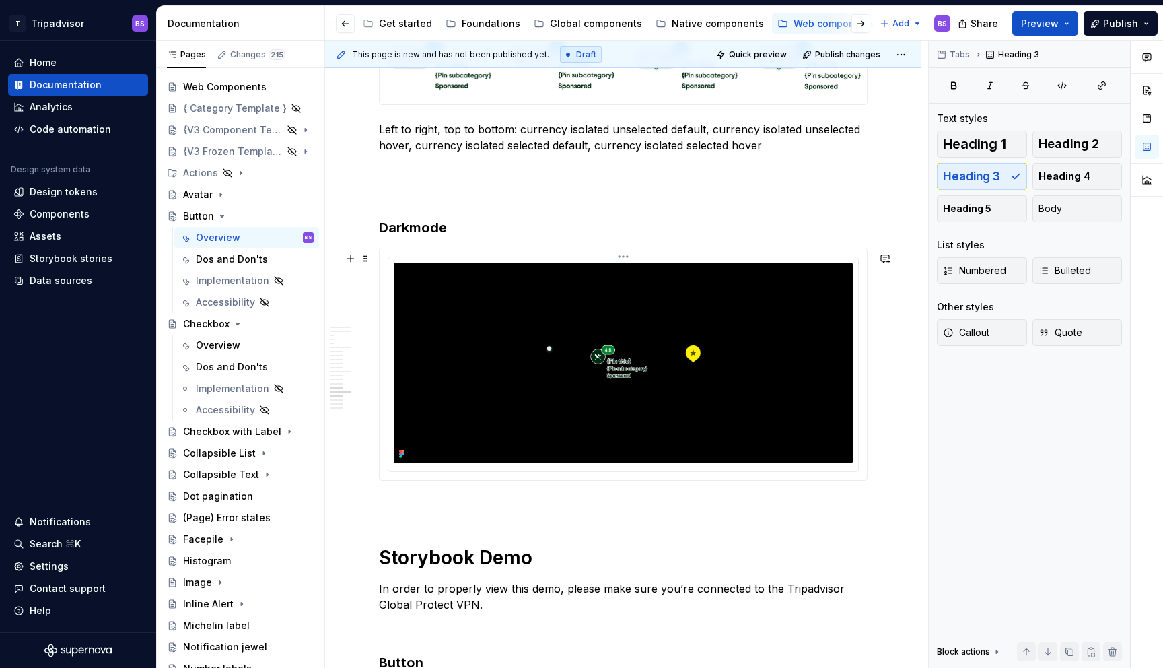
click at [553, 350] on img at bounding box center [623, 362] width 459 height 200
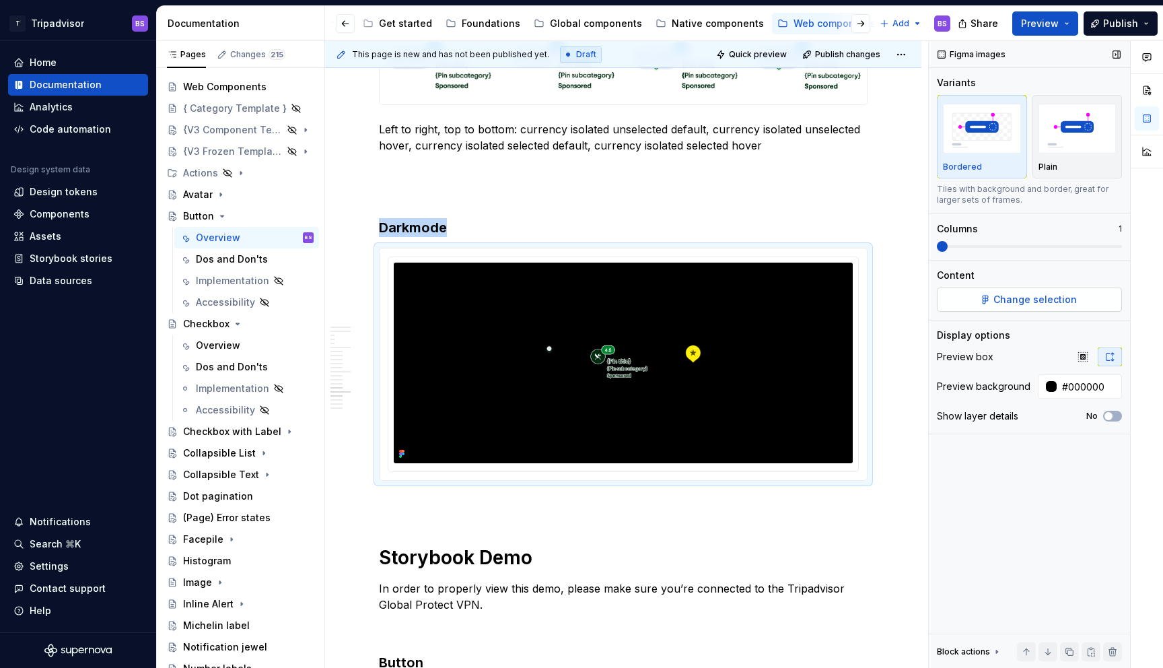
click at [1044, 291] on button "Change selection" at bounding box center [1029, 299] width 185 height 24
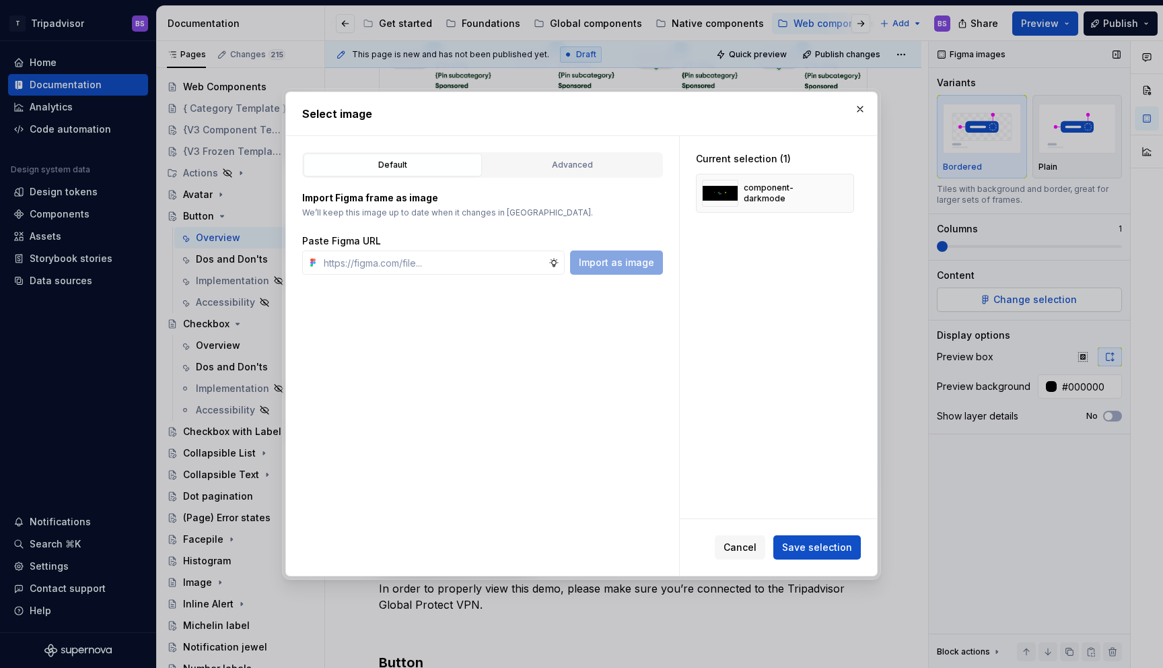
type textarea "*"
type input "[URL][DOMAIN_NAME]"
click at [810, 559] on div "Cancel Save selection" at bounding box center [778, 547] width 197 height 57
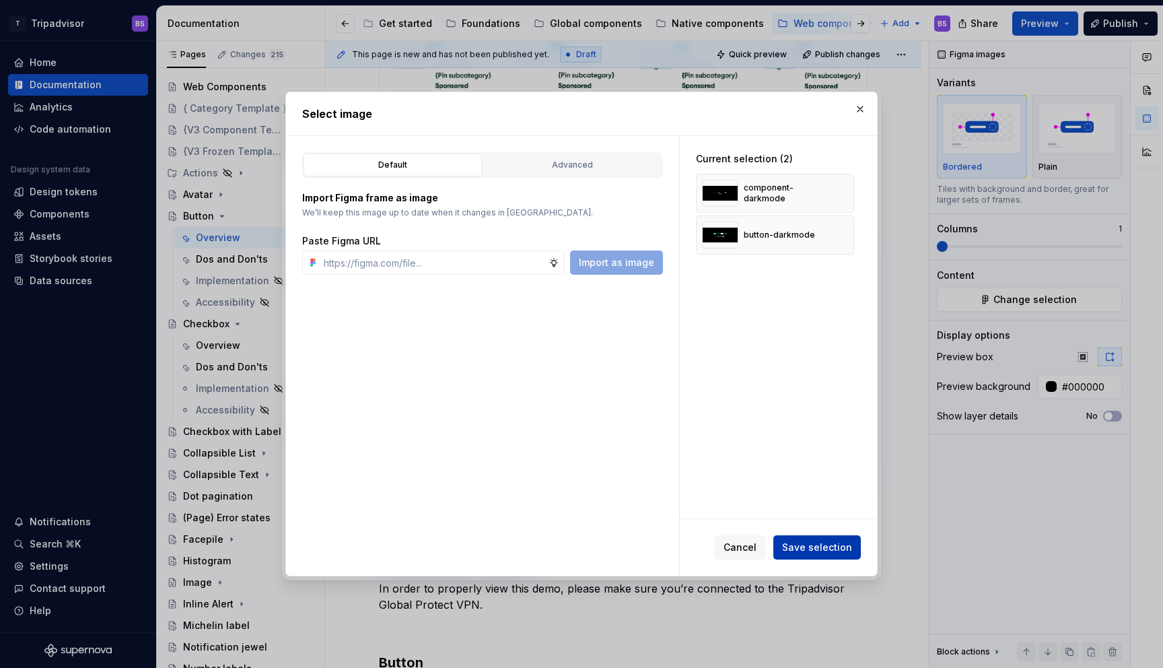
click at [810, 547] on span "Save selection" at bounding box center [817, 546] width 70 height 13
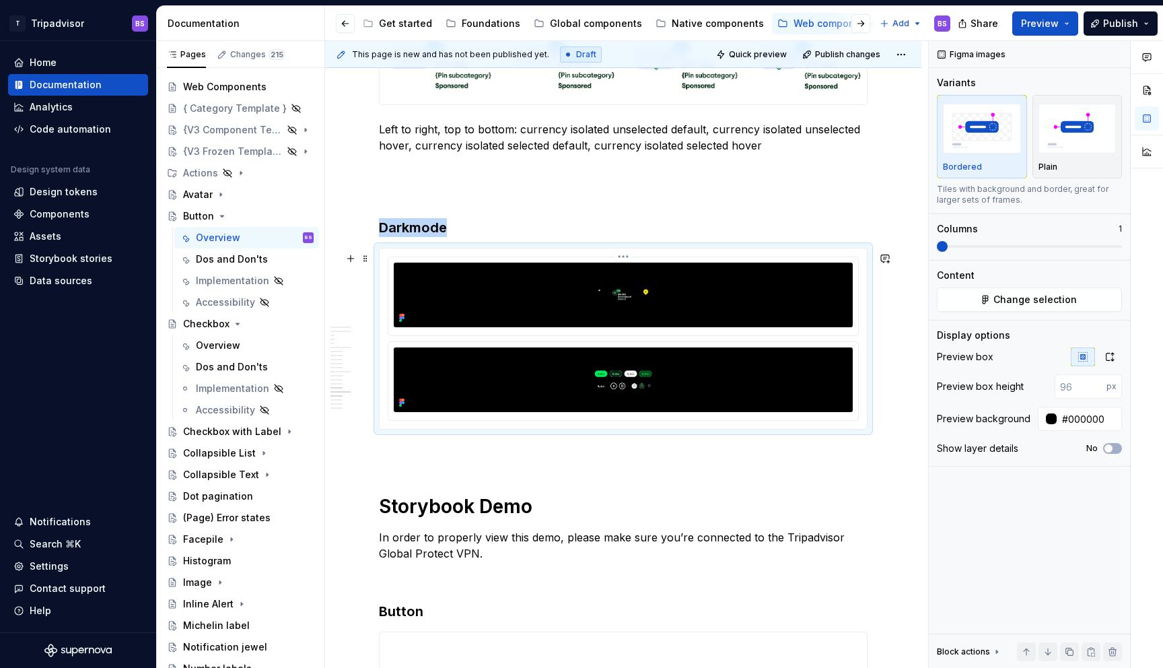
click at [701, 304] on img at bounding box center [623, 294] width 459 height 65
click at [655, 288] on img at bounding box center [623, 294] width 459 height 65
click at [627, 257] on html "T Tripadvisor BS Home Documentation Analytics Code automation Design system dat…" at bounding box center [581, 334] width 1163 height 668
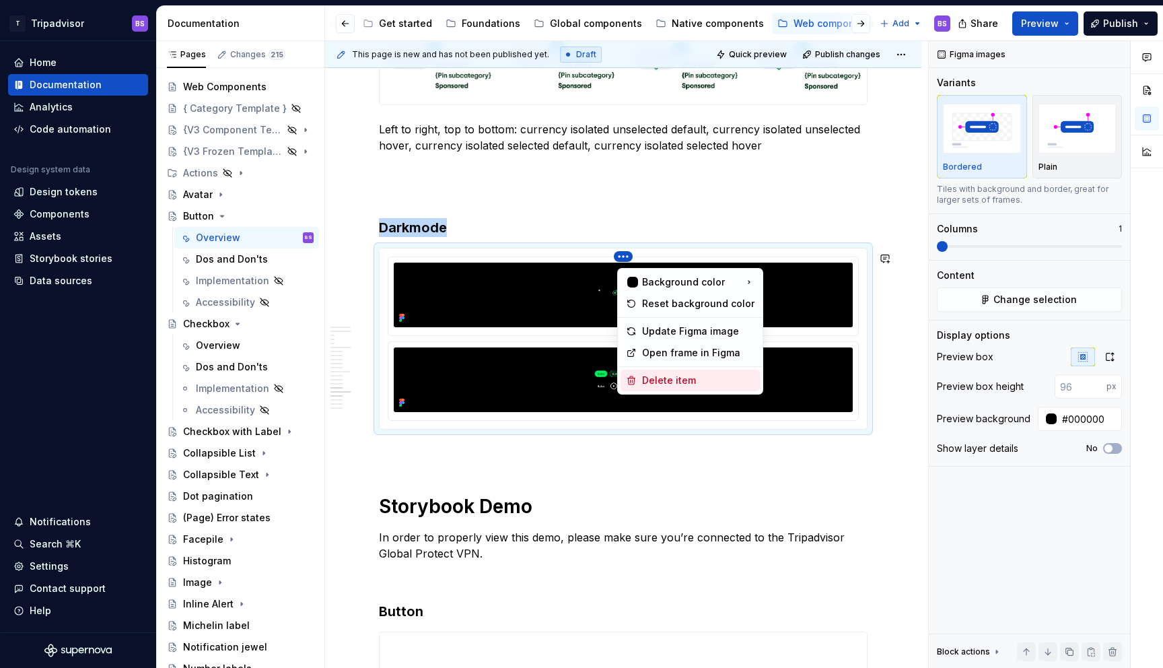
click at [678, 374] on div "Delete item" at bounding box center [698, 380] width 112 height 13
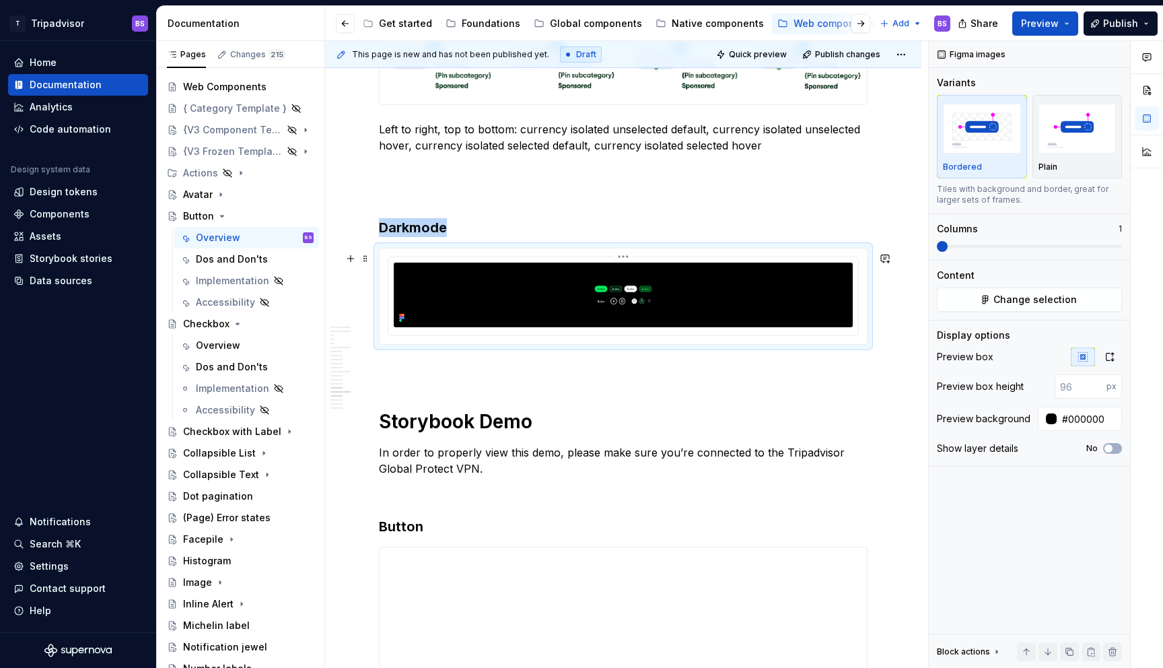
click at [722, 311] on img at bounding box center [623, 294] width 459 height 65
click at [1115, 356] on icon "button" at bounding box center [1109, 356] width 11 height 11
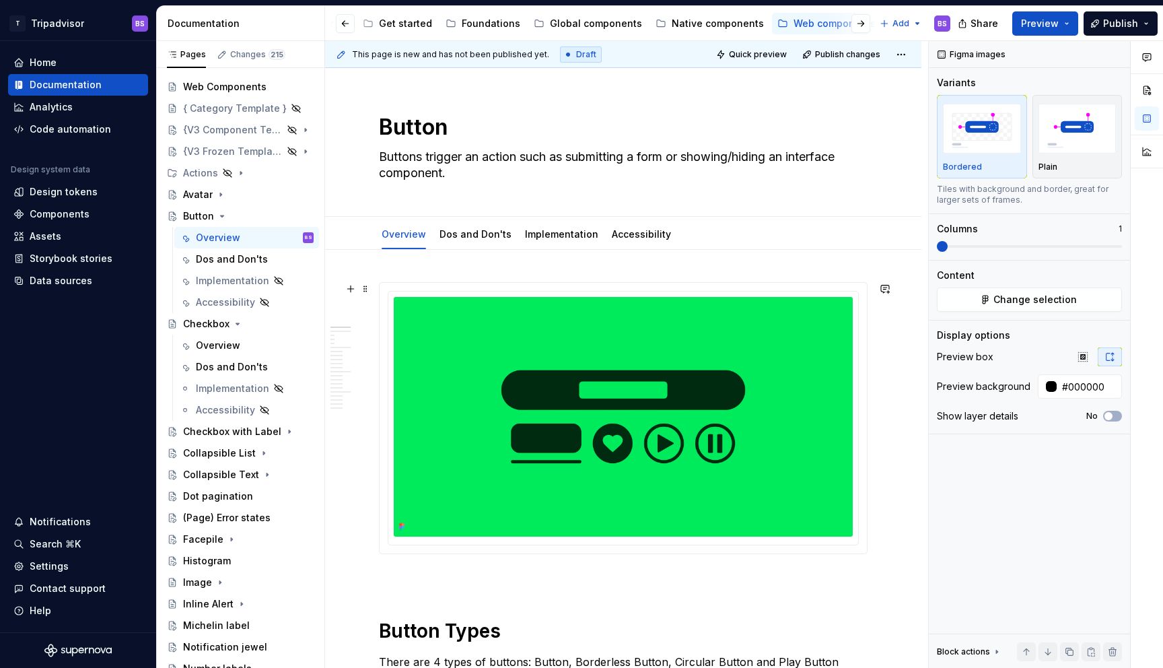
type textarea "*"
